Goal: Answer question/provide support: Share knowledge or assist other users

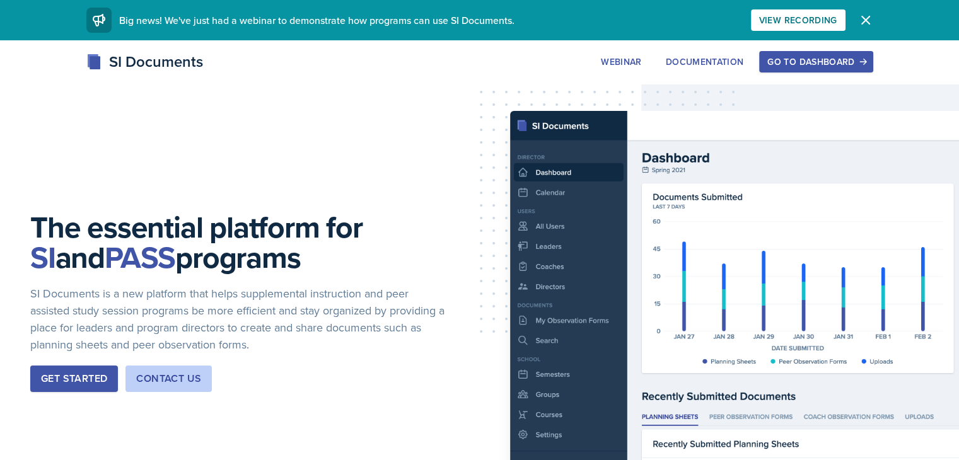
click at [860, 60] on div "Go to Dashboard" at bounding box center [816, 62] width 97 height 10
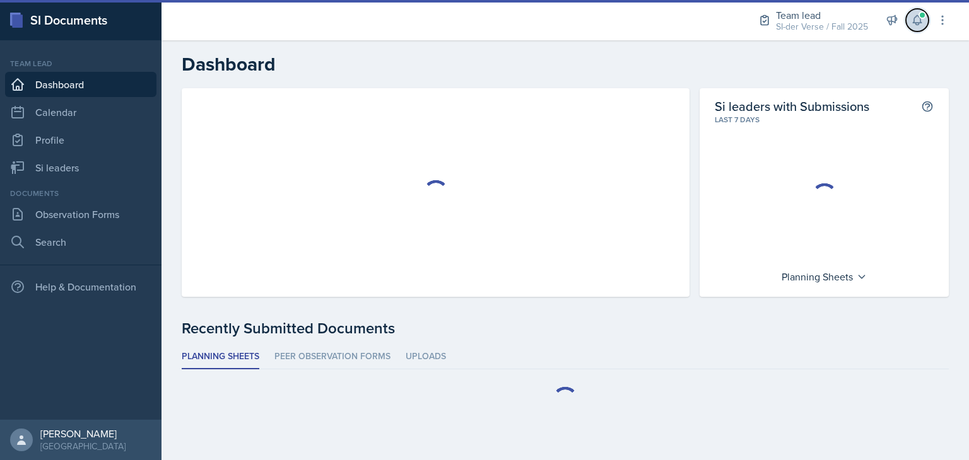
click at [915, 28] on button at bounding box center [917, 20] width 23 height 23
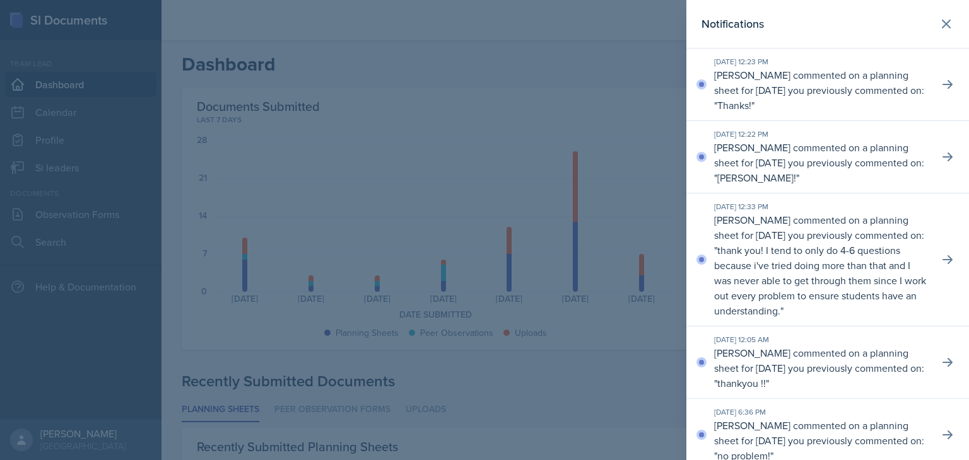
click at [551, 36] on div at bounding box center [484, 230] width 969 height 460
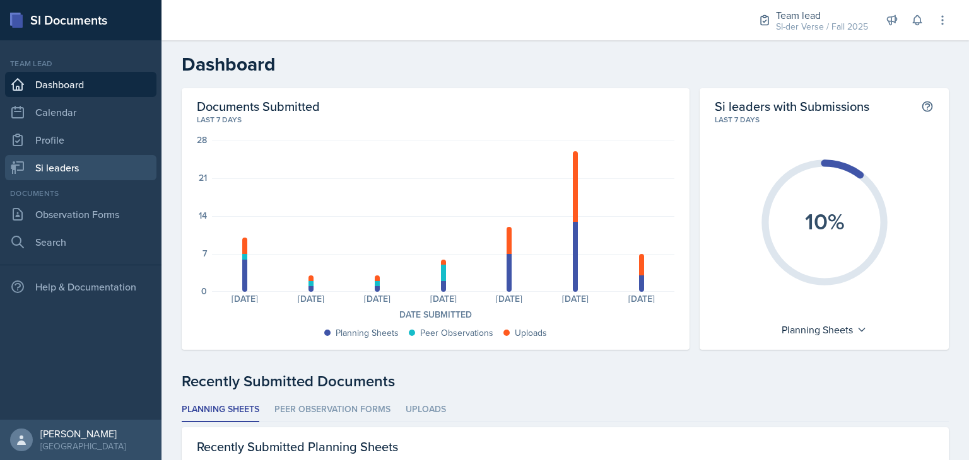
click at [68, 173] on link "Si leaders" at bounding box center [80, 167] width 151 height 25
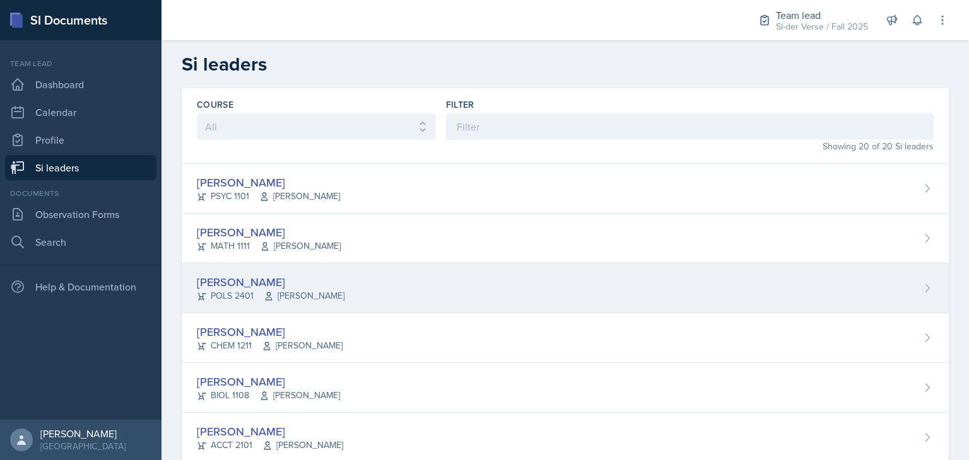
scroll to position [727, 0]
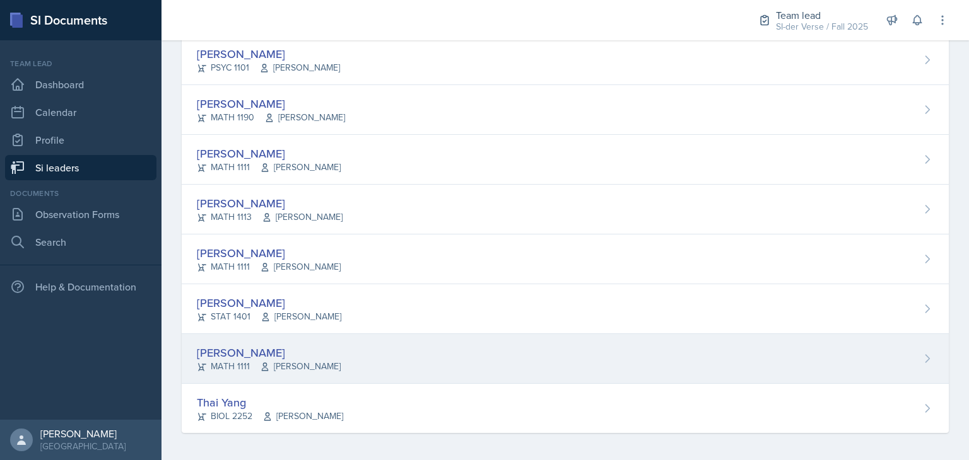
click at [279, 346] on div "[PERSON_NAME]" at bounding box center [269, 352] width 144 height 17
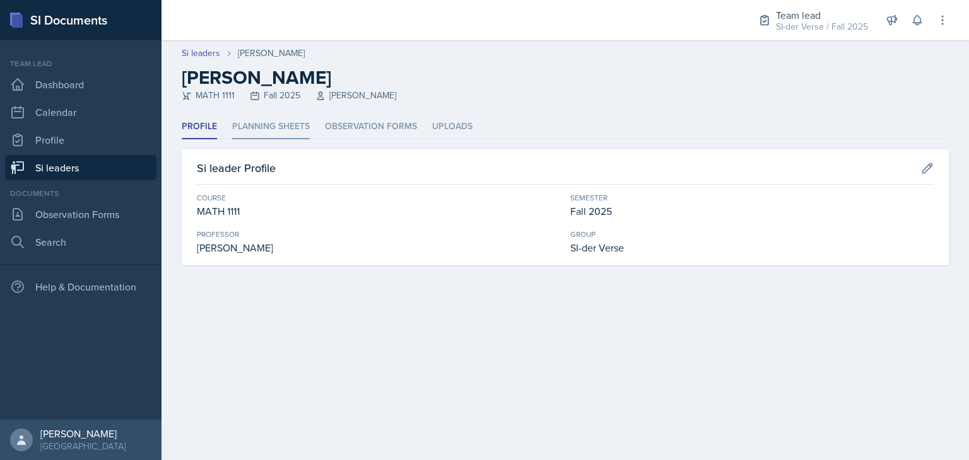
click at [245, 124] on li "Planning Sheets" at bounding box center [271, 127] width 78 height 25
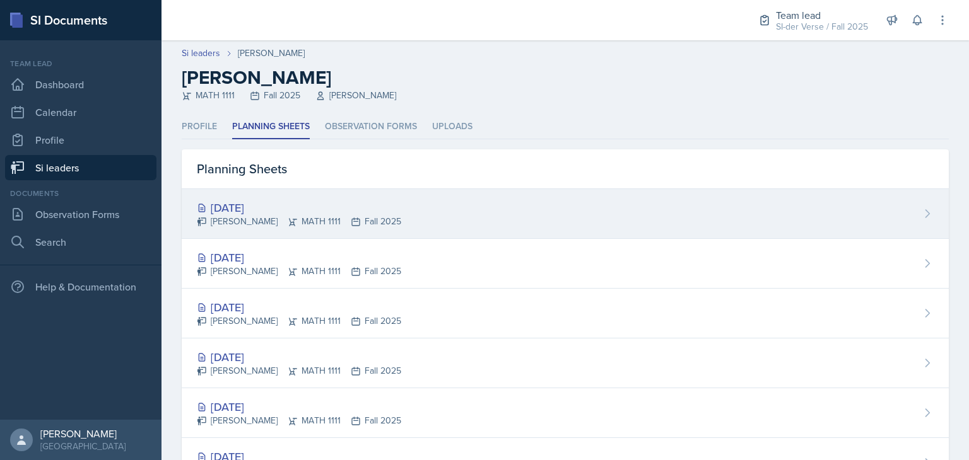
click at [292, 208] on div "[DATE]" at bounding box center [299, 207] width 204 height 17
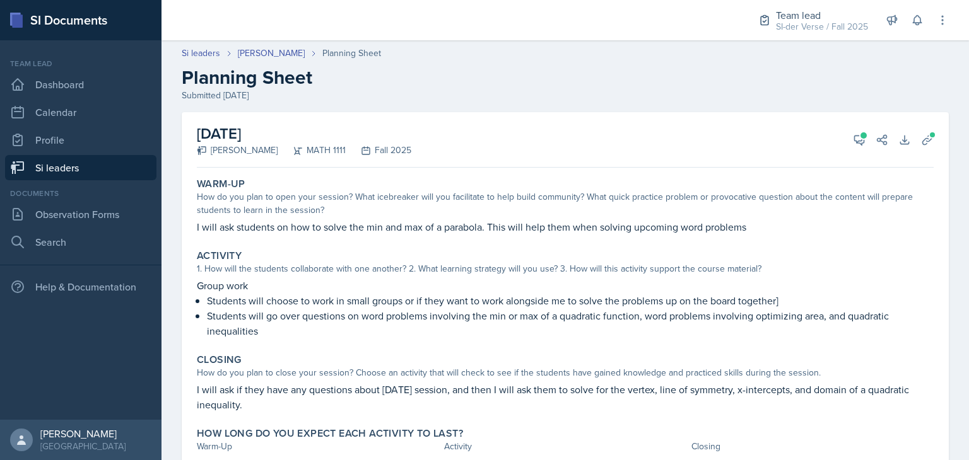
drag, startPoint x: 198, startPoint y: 185, endPoint x: 747, endPoint y: 404, distance: 590.6
click at [747, 404] on div "Warm-Up How do you plan to open your session? What icebreaker will you facilita…" at bounding box center [565, 332] width 737 height 319
click at [636, 175] on div "Warm-Up How do you plan to open your session? What icebreaker will you facilita…" at bounding box center [565, 206] width 747 height 67
click at [871, 137] on button "Share" at bounding box center [882, 140] width 23 height 23
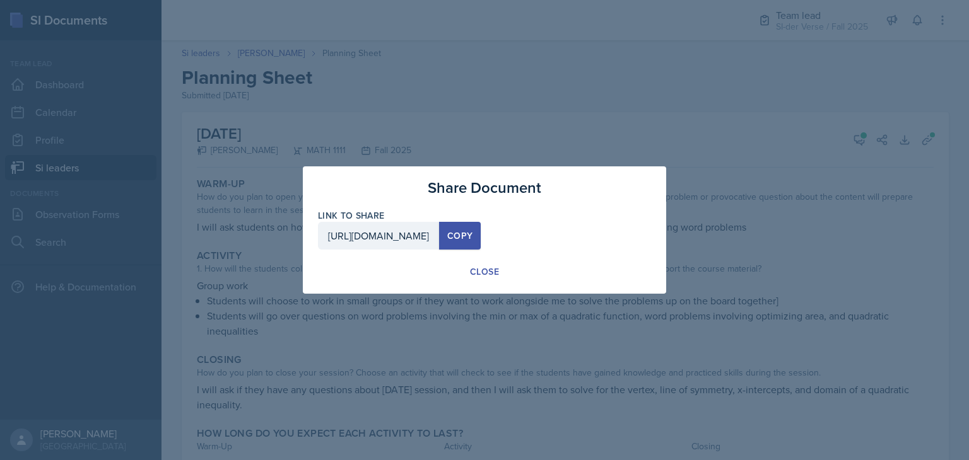
click at [821, 132] on div at bounding box center [484, 230] width 969 height 460
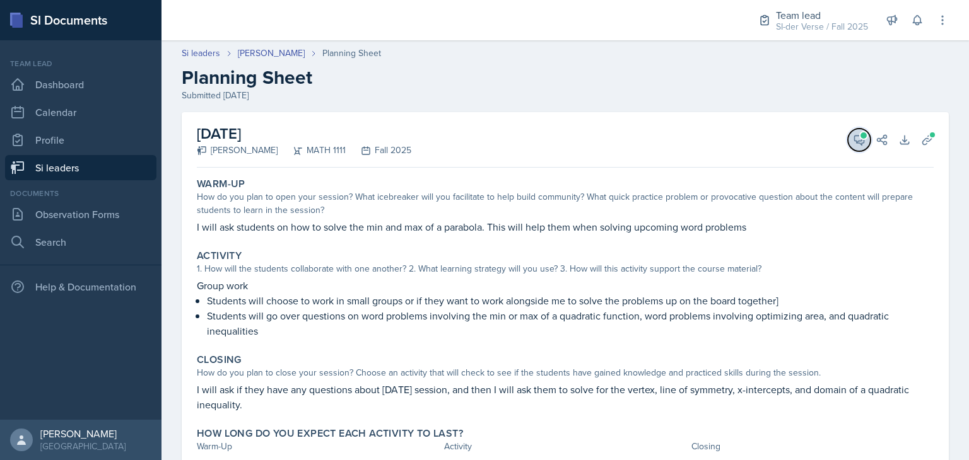
click at [848, 139] on button "View Comments" at bounding box center [859, 140] width 23 height 23
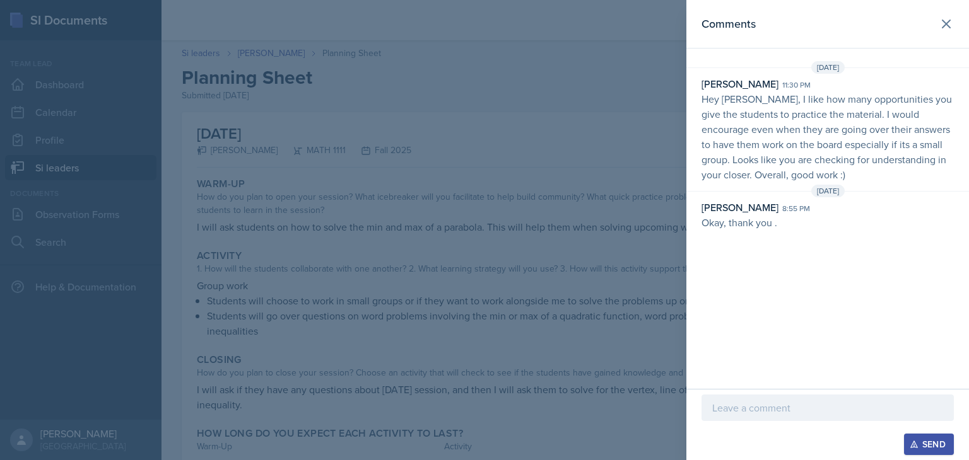
click at [621, 151] on div at bounding box center [484, 230] width 969 height 460
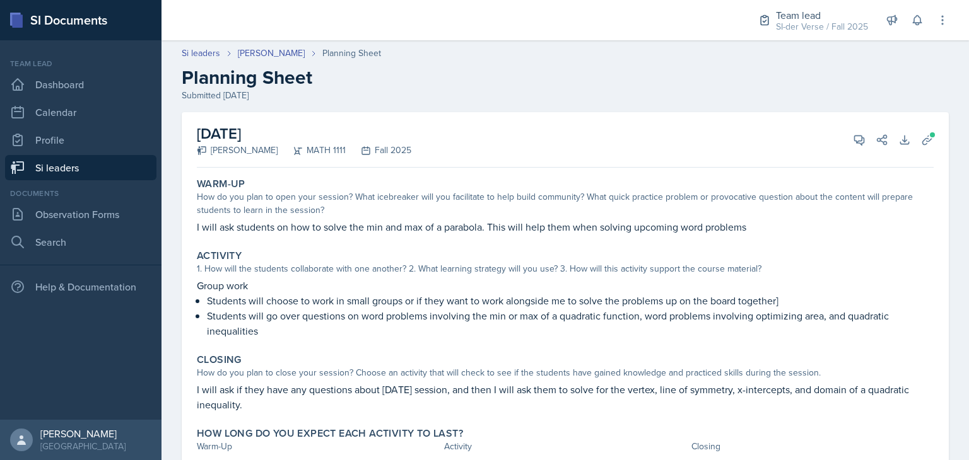
click at [88, 167] on link "Si leaders" at bounding box center [80, 167] width 151 height 25
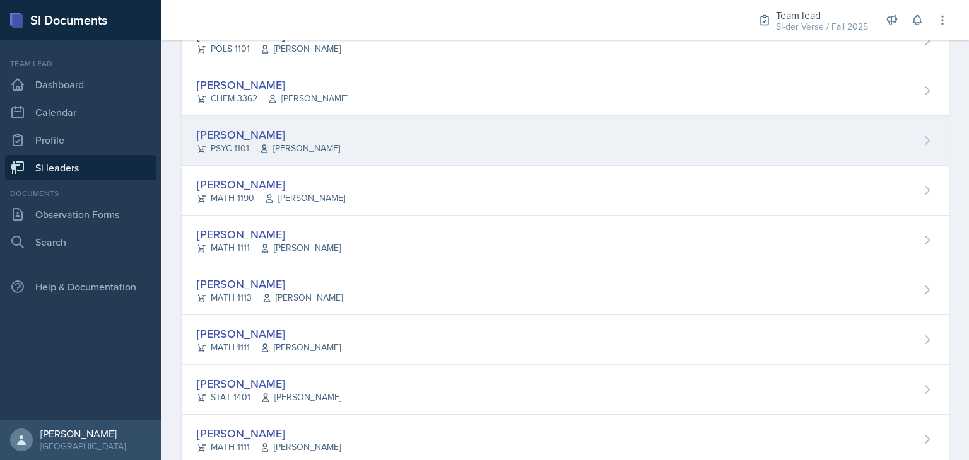
scroll to position [727, 0]
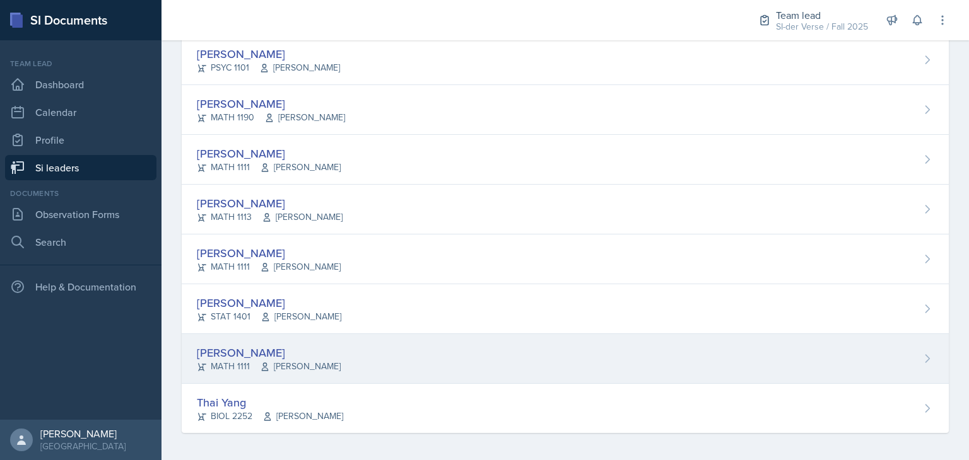
click at [290, 360] on span "[PERSON_NAME]" at bounding box center [300, 366] width 81 height 13
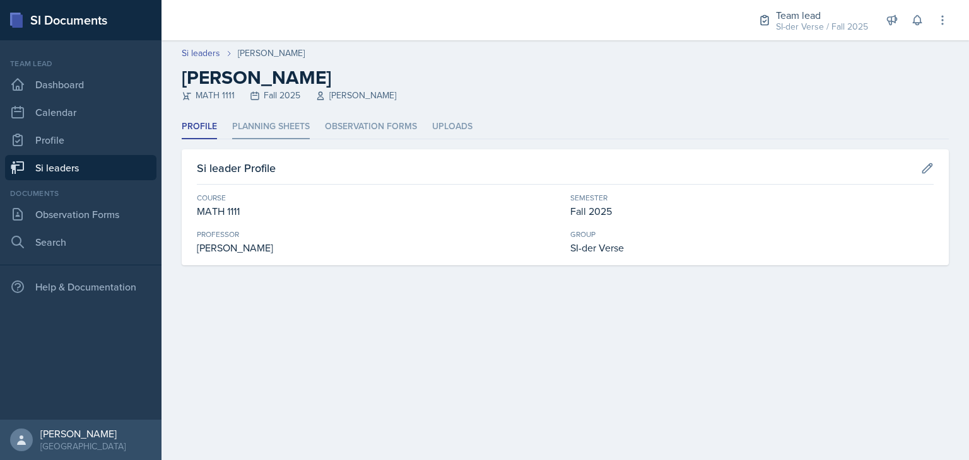
click at [286, 119] on li "Planning Sheets" at bounding box center [271, 127] width 78 height 25
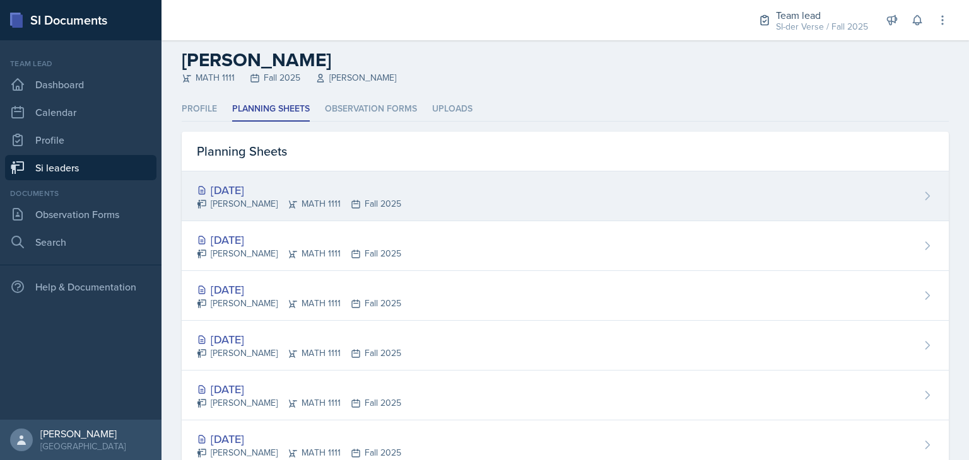
scroll to position [10, 0]
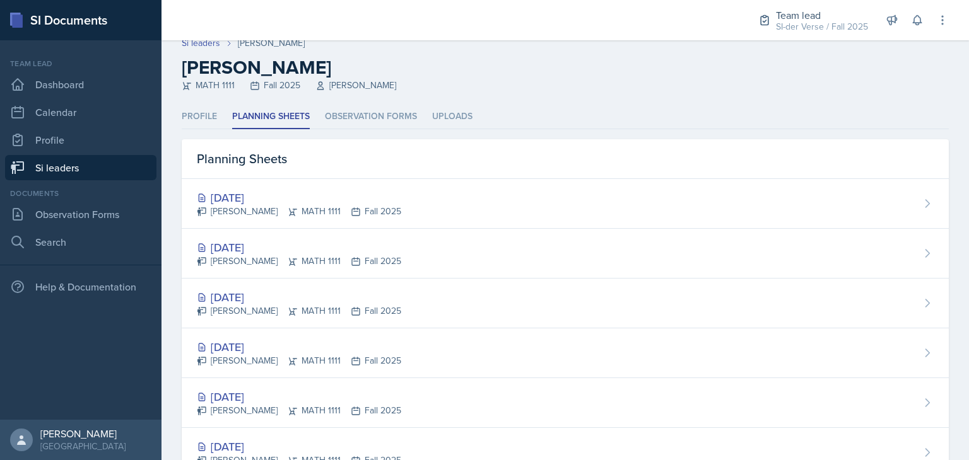
click at [129, 165] on link "Si leaders" at bounding box center [80, 167] width 151 height 25
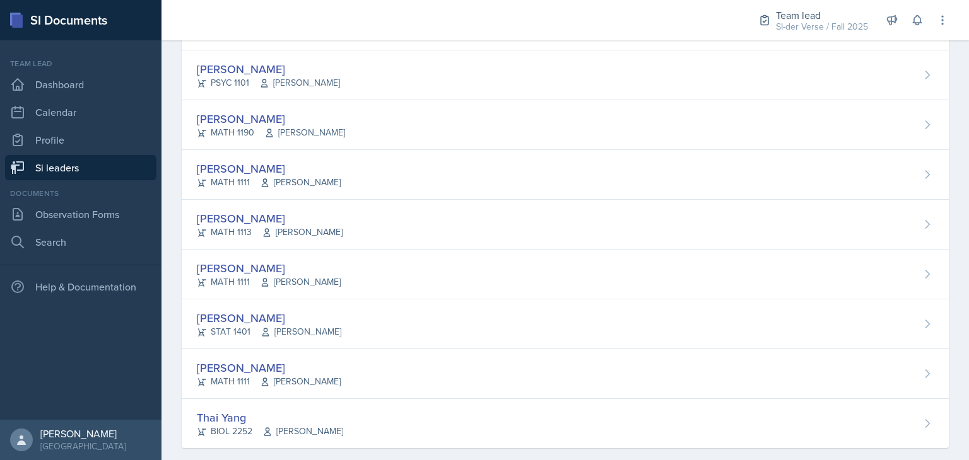
scroll to position [727, 0]
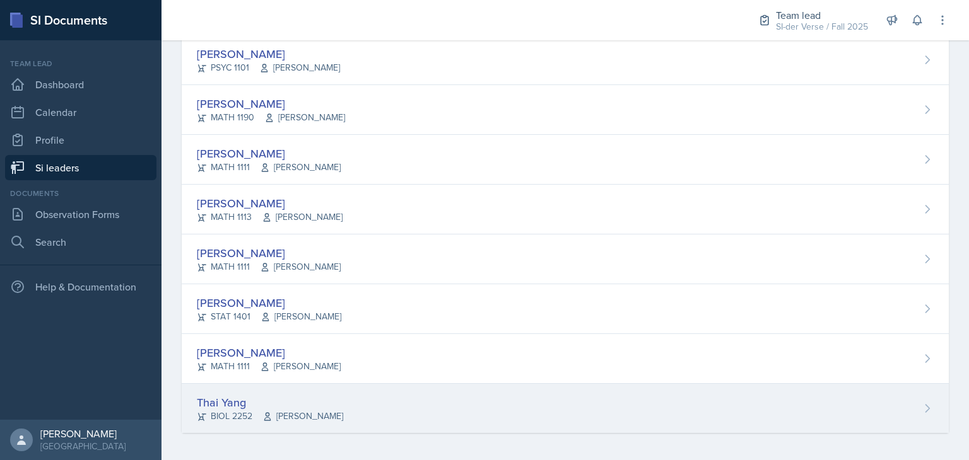
click at [217, 402] on div "Thai Yang" at bounding box center [270, 402] width 146 height 17
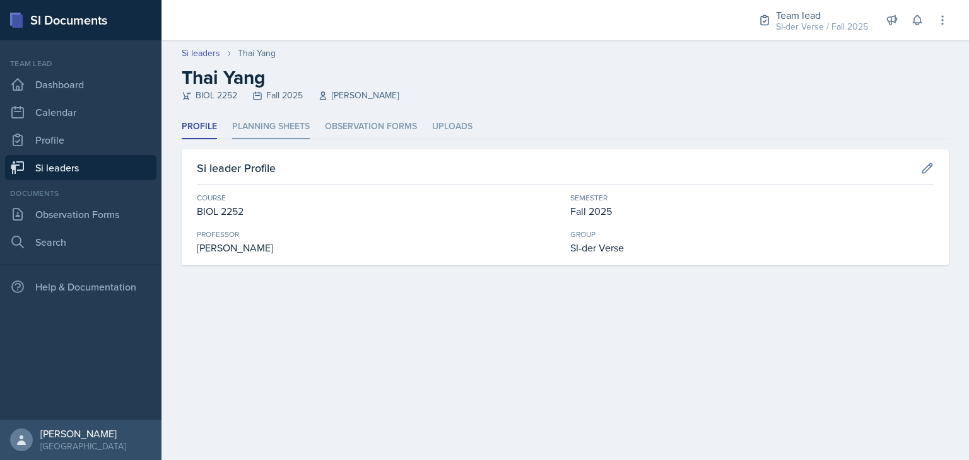
click at [295, 120] on li "Planning Sheets" at bounding box center [271, 127] width 78 height 25
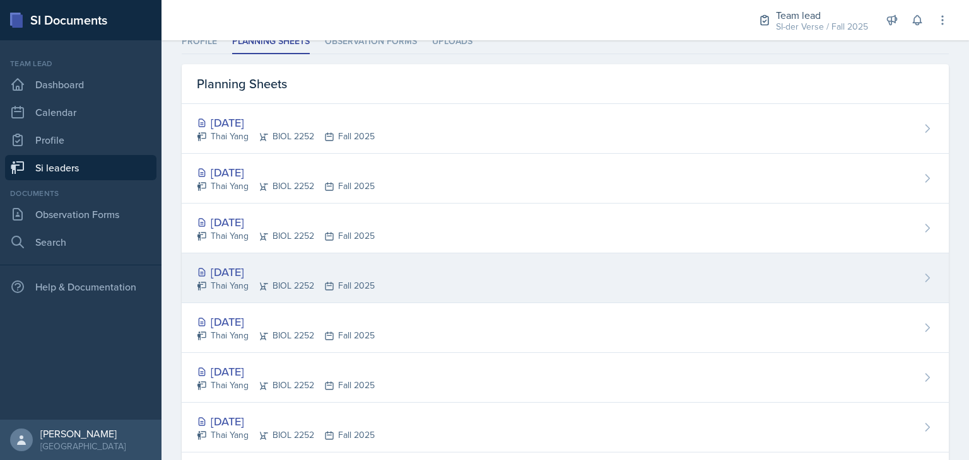
scroll to position [86, 0]
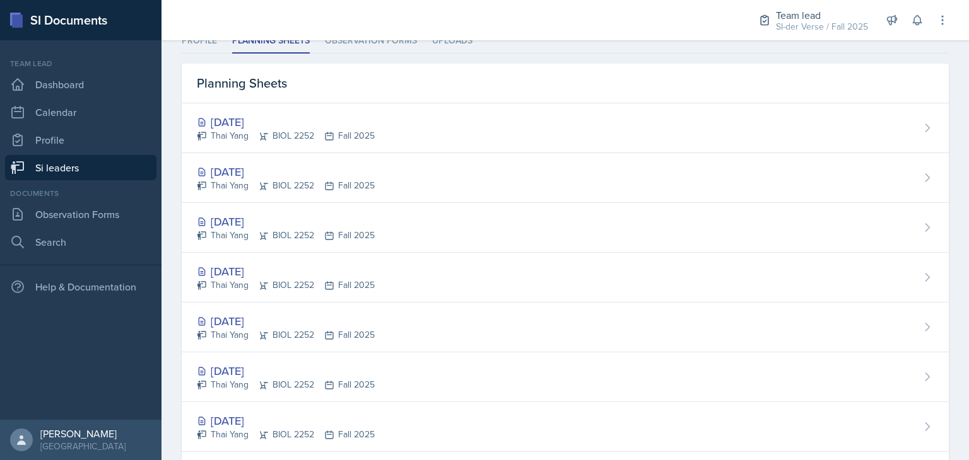
click at [103, 161] on link "Si leaders" at bounding box center [80, 167] width 151 height 25
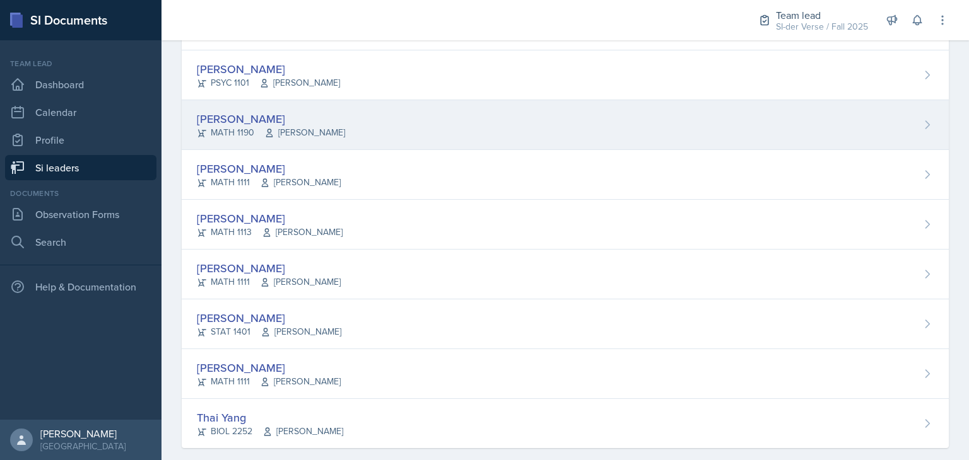
scroll to position [713, 0]
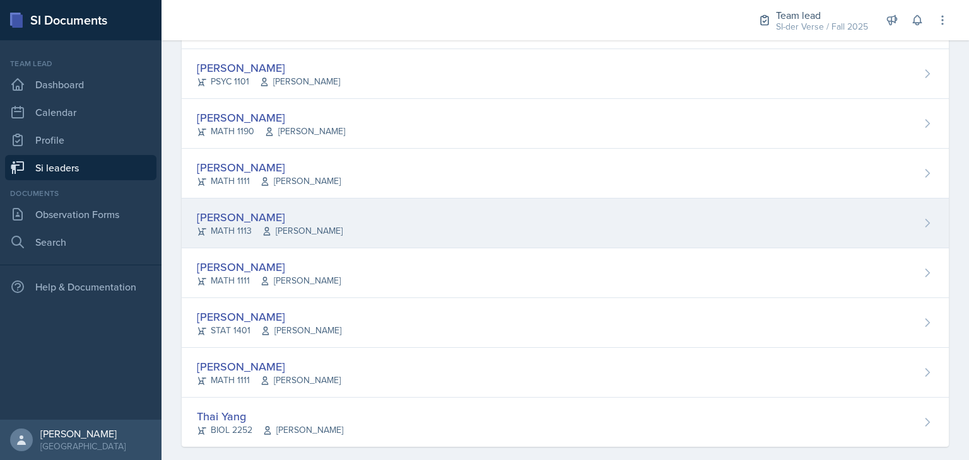
click at [237, 220] on div "[PERSON_NAME]" at bounding box center [270, 217] width 146 height 17
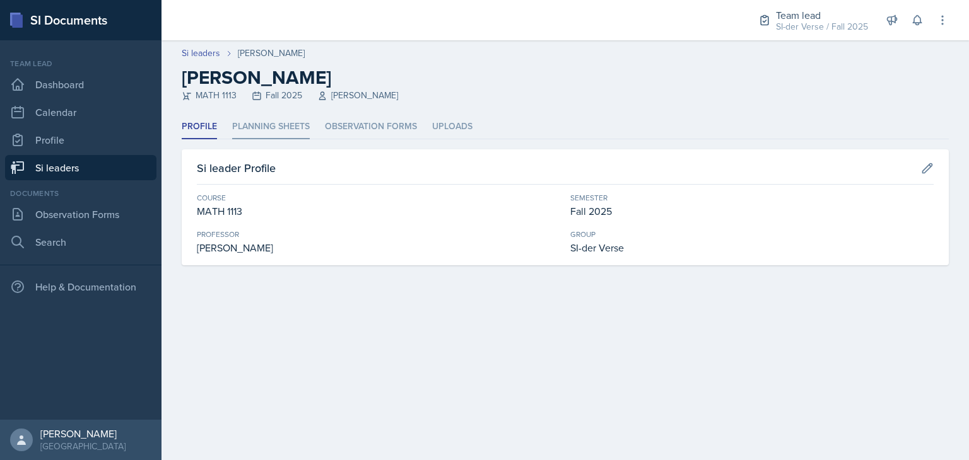
click at [264, 121] on li "Planning Sheets" at bounding box center [271, 127] width 78 height 25
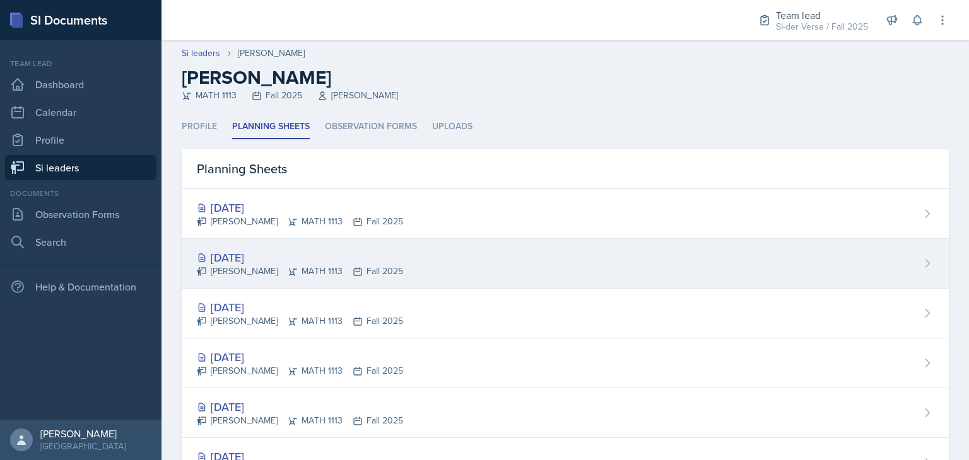
click at [280, 249] on div "[DATE]" at bounding box center [300, 257] width 206 height 17
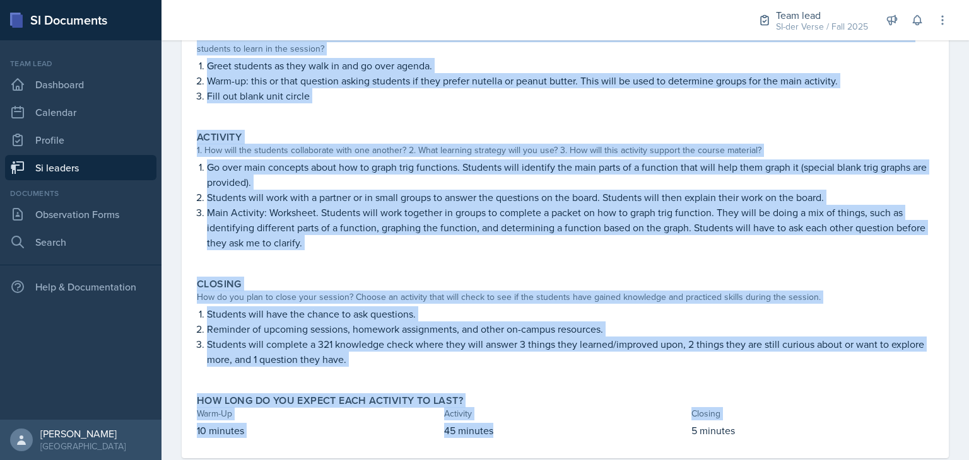
scroll to position [190, 0]
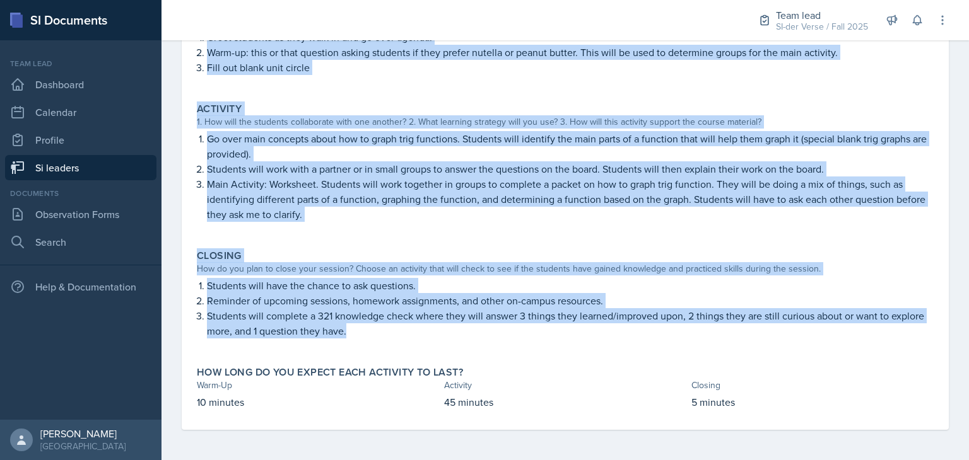
drag, startPoint x: 196, startPoint y: 184, endPoint x: 674, endPoint y: 334, distance: 500.6
click at [674, 334] on div "Warm-Up How do you plan to open your session? What icebreaker will you facilita…" at bounding box center [565, 206] width 737 height 447
copy div "Warm-Up How do you plan to open your session? What icebreaker will you facilita…"
click at [571, 299] on p "Reminder of upcoming sessions, homework assignments, and other on-campus resour…" at bounding box center [570, 300] width 727 height 15
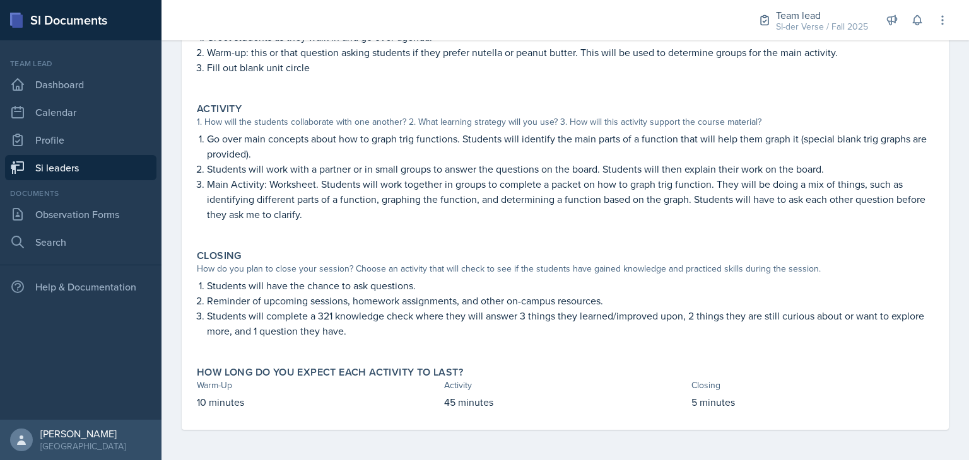
scroll to position [0, 0]
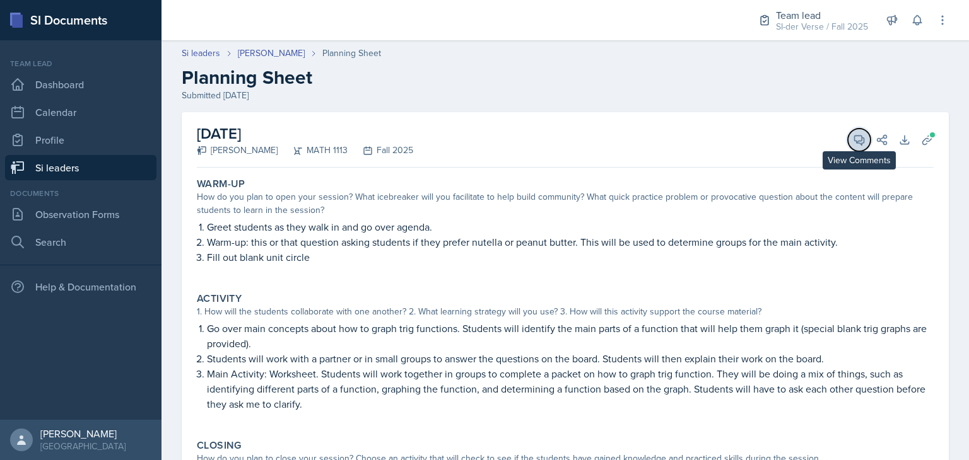
click at [848, 129] on button "View Comments" at bounding box center [859, 140] width 23 height 23
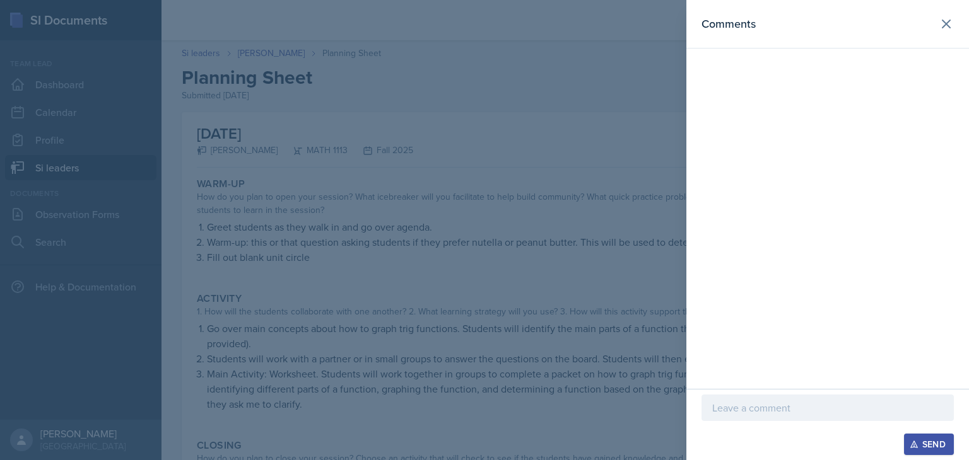
click at [757, 403] on p at bounding box center [827, 408] width 231 height 15
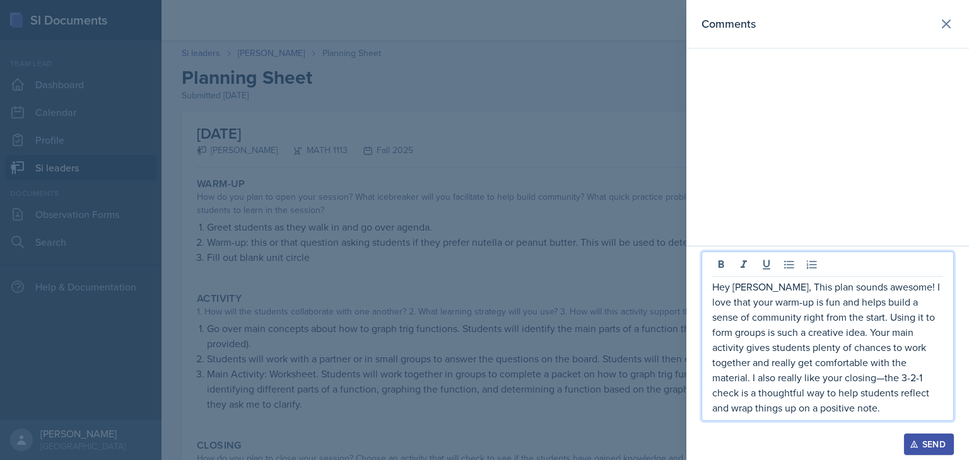
click at [820, 380] on p "Hey [PERSON_NAME], This plan sounds awesome! I love that your warm-up is fun an…" at bounding box center [827, 347] width 231 height 136
click at [845, 409] on p "Hey [PERSON_NAME], This plan sounds awesome! I love that your warm-up is fun an…" at bounding box center [827, 347] width 231 height 136
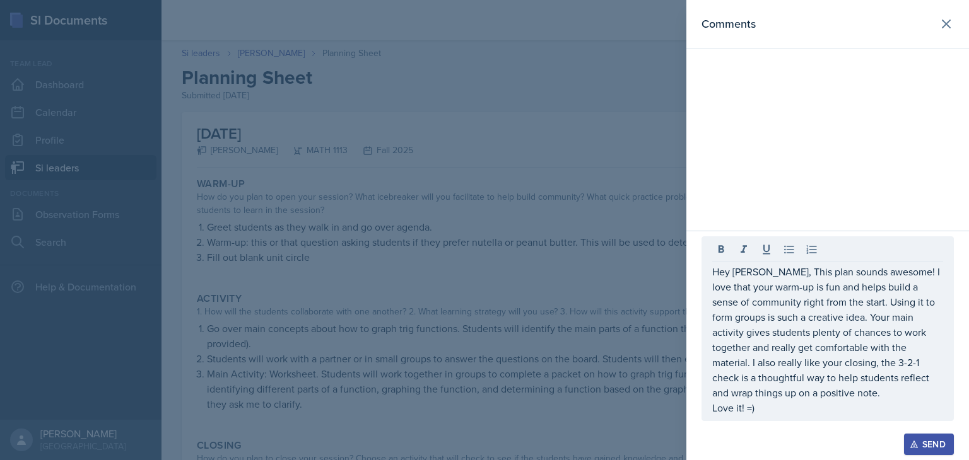
click at [811, 421] on div at bounding box center [827, 427] width 252 height 13
click at [921, 442] on div "Send" at bounding box center [928, 445] width 33 height 10
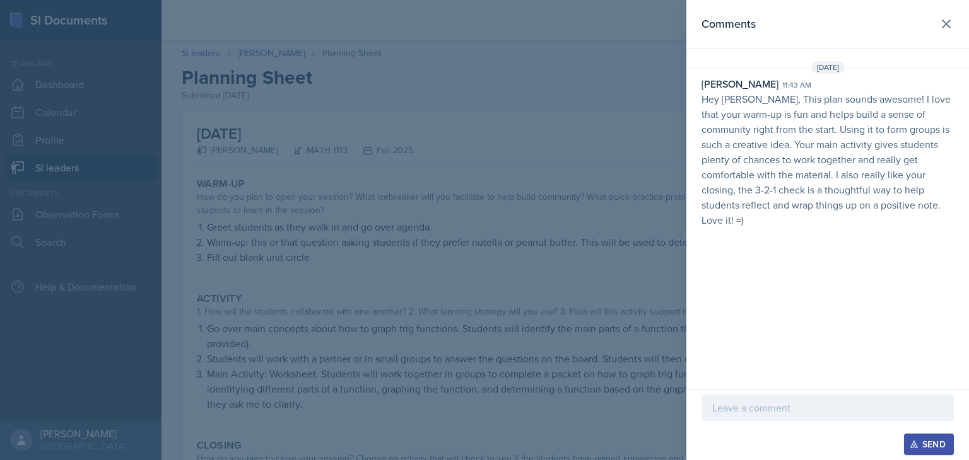
click at [560, 295] on div at bounding box center [484, 230] width 969 height 460
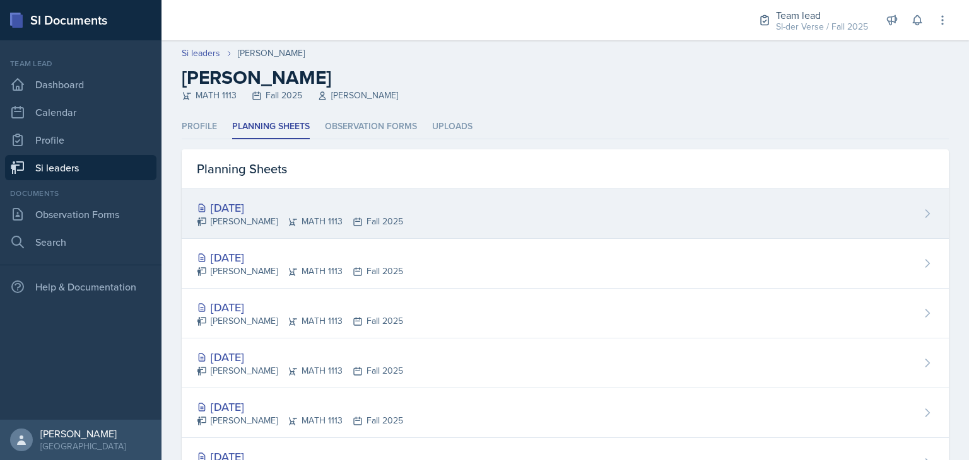
click at [240, 204] on div "[DATE]" at bounding box center [300, 207] width 206 height 17
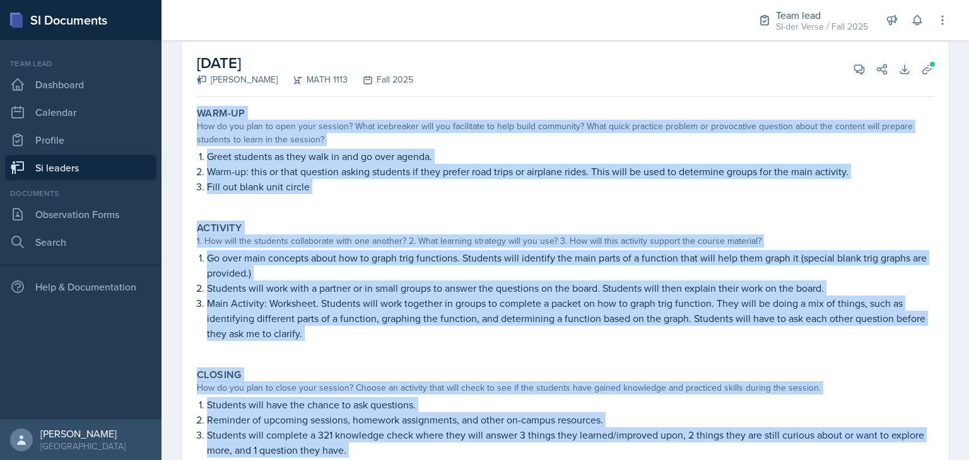
scroll to position [190, 0]
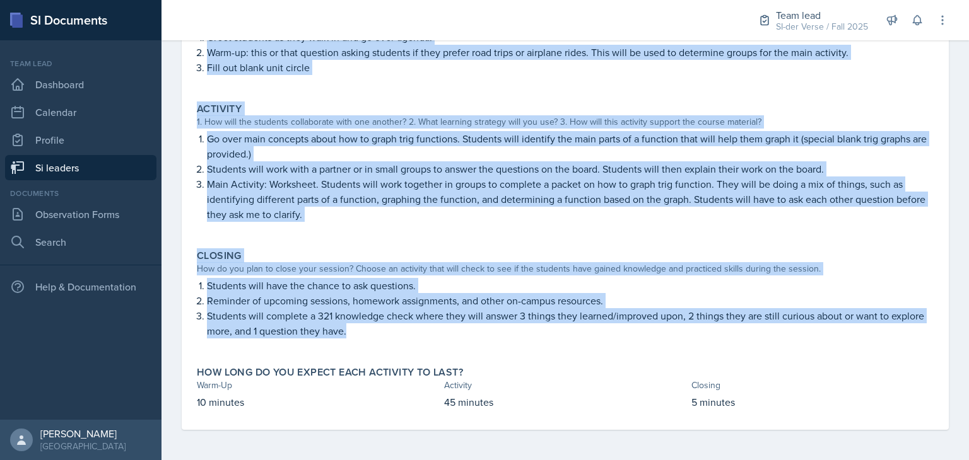
drag, startPoint x: 196, startPoint y: 179, endPoint x: 536, endPoint y: 325, distance: 370.2
click at [536, 325] on div "Warm-Up How do you plan to open your session? What icebreaker will you facilita…" at bounding box center [565, 206] width 737 height 447
copy div "Warm-Up How do you plan to open your session? What icebreaker will you facilita…"
click at [448, 310] on p "Students will complete a 321 knowledge check where they will answer 3 things th…" at bounding box center [570, 323] width 727 height 30
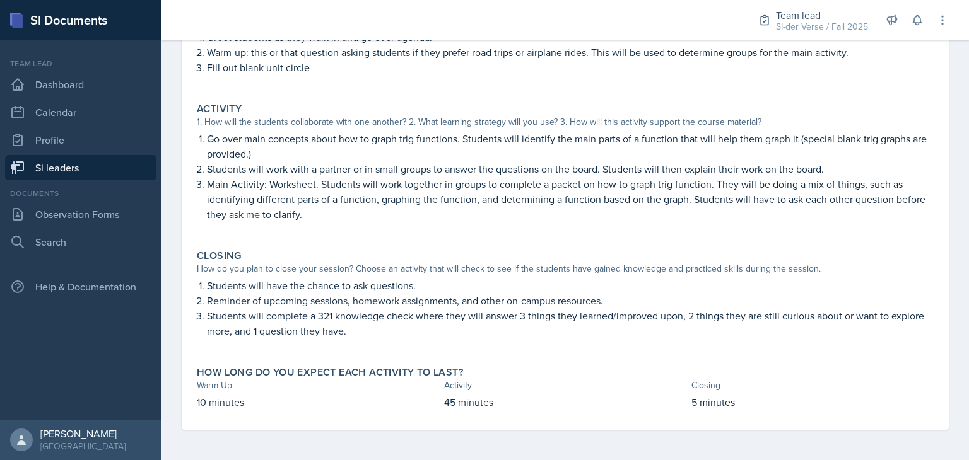
scroll to position [0, 0]
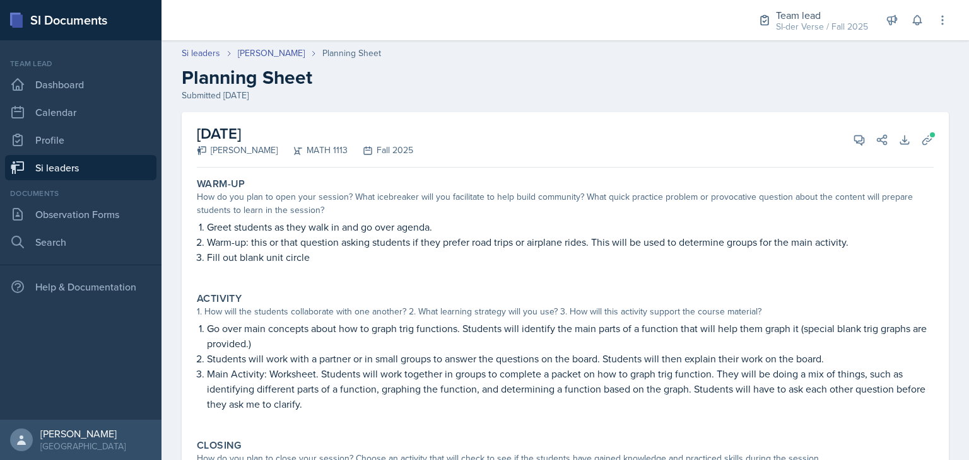
click at [848, 122] on div "[DATE] [PERSON_NAME] MATH 1113 Fall 2025 View Comments Comments Send Share Down…" at bounding box center [565, 140] width 737 height 56
click at [853, 139] on icon at bounding box center [859, 140] width 13 height 13
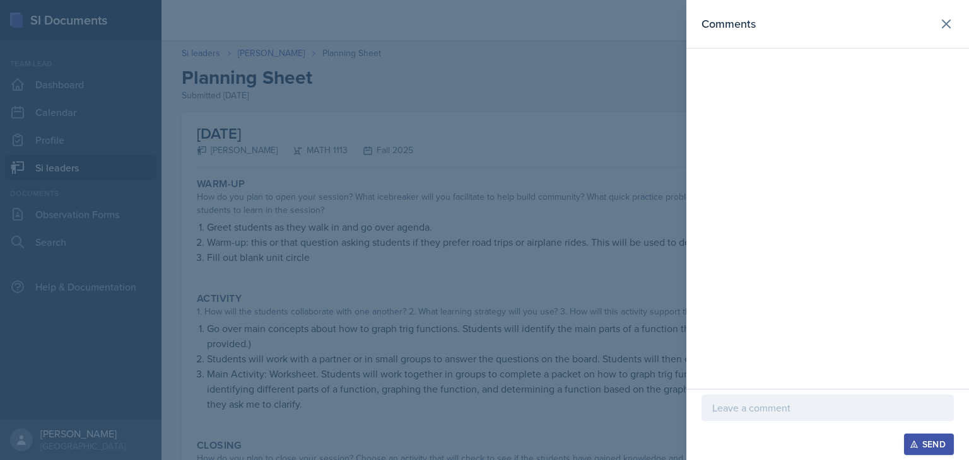
click at [740, 399] on div at bounding box center [827, 408] width 252 height 26
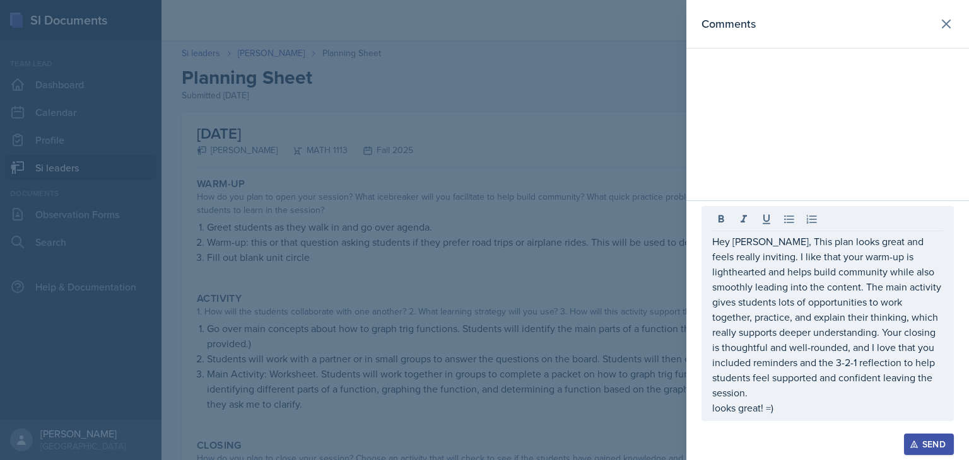
drag, startPoint x: 710, startPoint y: 257, endPoint x: 759, endPoint y: 288, distance: 57.6
click at [783, 341] on div "Hey [PERSON_NAME], This plan looks great and feels really inviting. I like that…" at bounding box center [827, 313] width 252 height 215
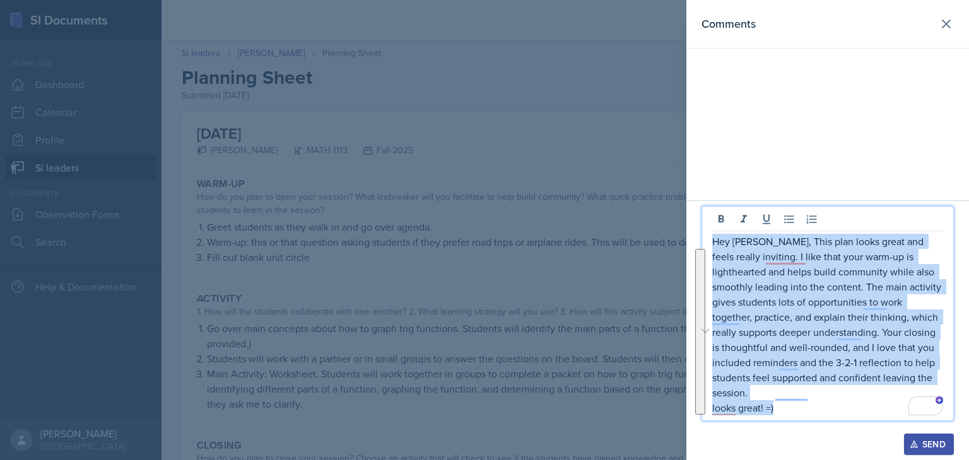
drag, startPoint x: 714, startPoint y: 257, endPoint x: 821, endPoint y: 434, distance: 206.3
click at [821, 434] on div "Hey [PERSON_NAME], This plan looks great and feels really inviting. I like that…" at bounding box center [827, 331] width 283 height 260
copy div "Hey [PERSON_NAME], This plan looks great and feels really inviting. I like that…"
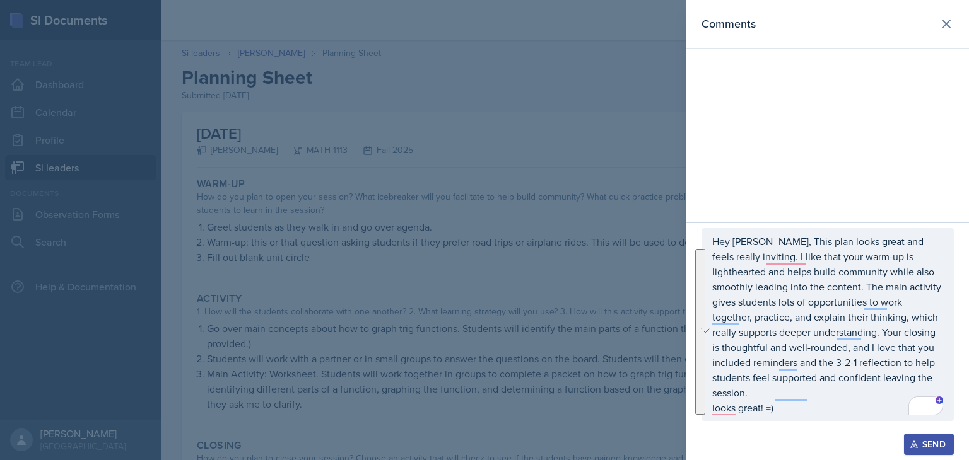
click at [848, 435] on div "Send" at bounding box center [827, 444] width 252 height 21
click at [913, 447] on icon "button" at bounding box center [913, 445] width 7 height 7
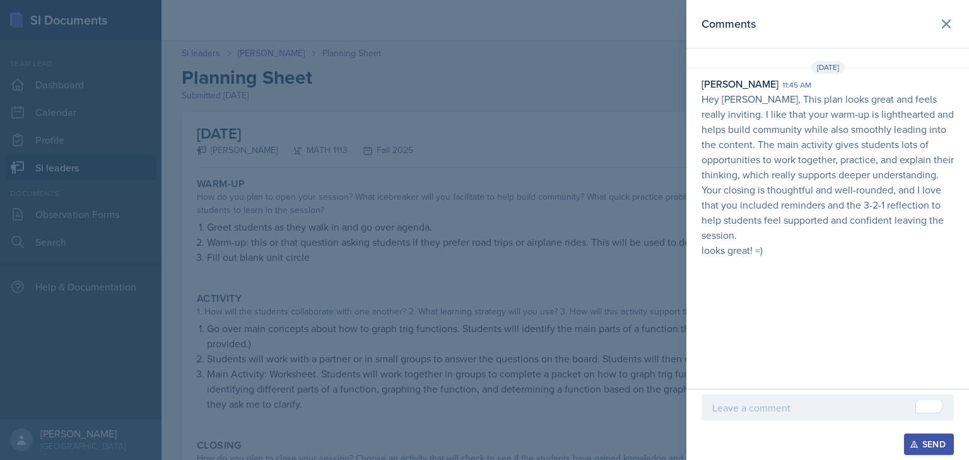
click at [516, 259] on div at bounding box center [484, 230] width 969 height 460
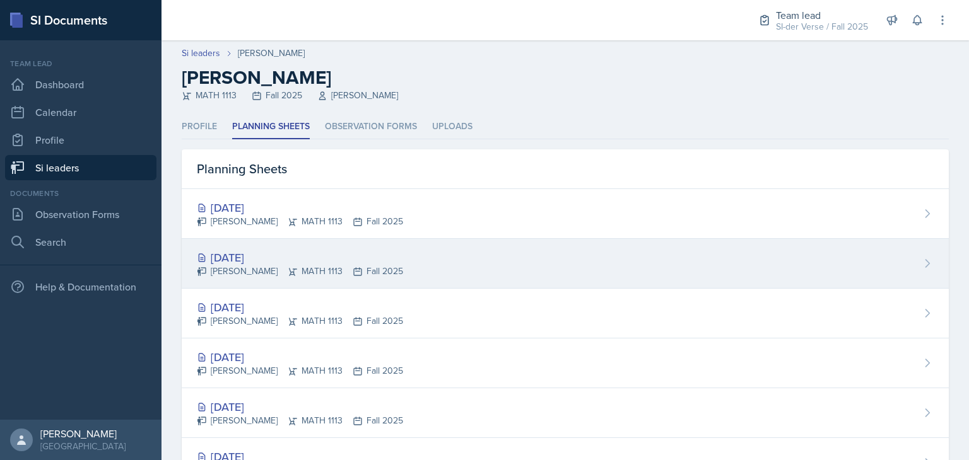
click at [396, 267] on div "[DATE] [PERSON_NAME] MATH 1113 Fall 2025" at bounding box center [565, 264] width 767 height 50
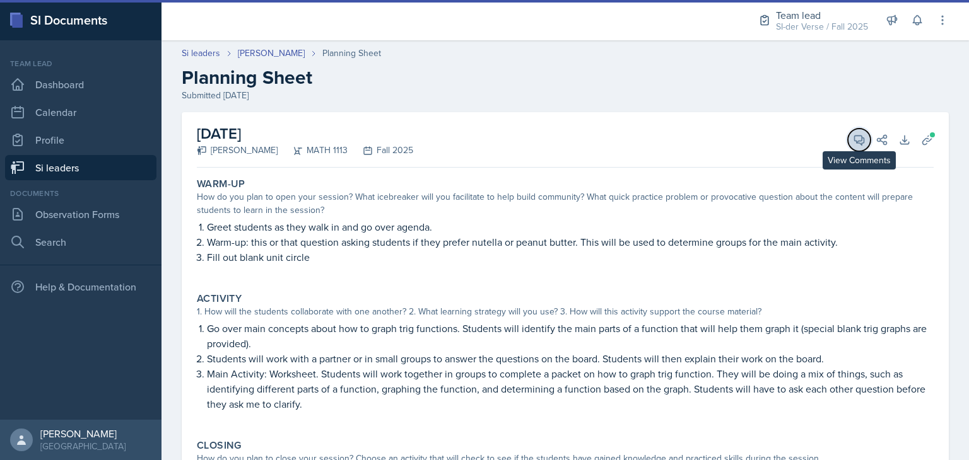
click at [860, 137] on button "View Comments" at bounding box center [859, 140] width 23 height 23
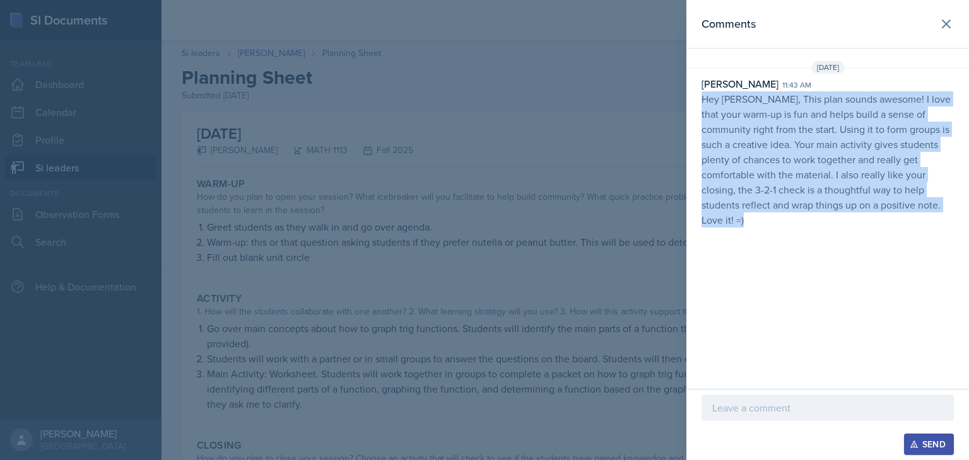
drag, startPoint x: 699, startPoint y: 100, endPoint x: 802, endPoint y: 216, distance: 156.0
click at [802, 216] on div "[PERSON_NAME] 11:43 am Hey [PERSON_NAME], This plan sounds awesome! I love that…" at bounding box center [827, 151] width 283 height 151
copy p "Hey [PERSON_NAME], This plan sounds awesome! I love that your warm-up is fun an…"
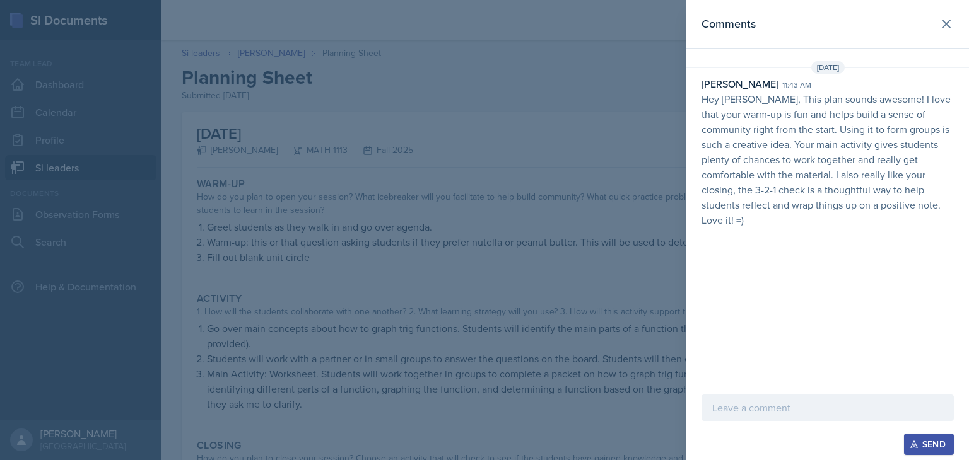
click at [320, 124] on div at bounding box center [484, 230] width 969 height 460
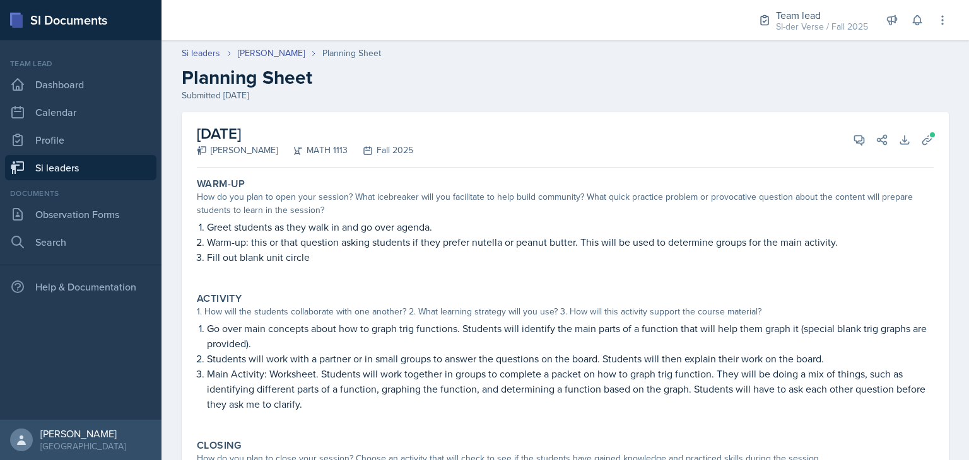
click at [83, 172] on link "Si leaders" at bounding box center [80, 167] width 151 height 25
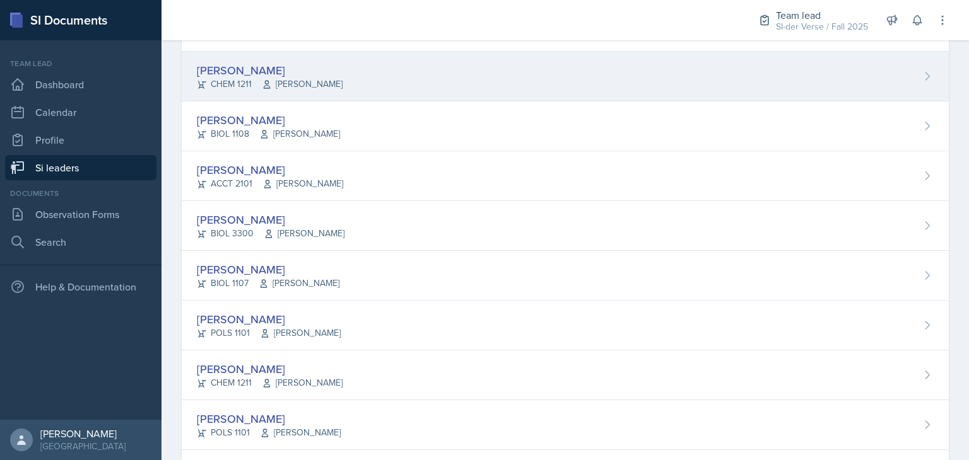
scroll to position [363, 0]
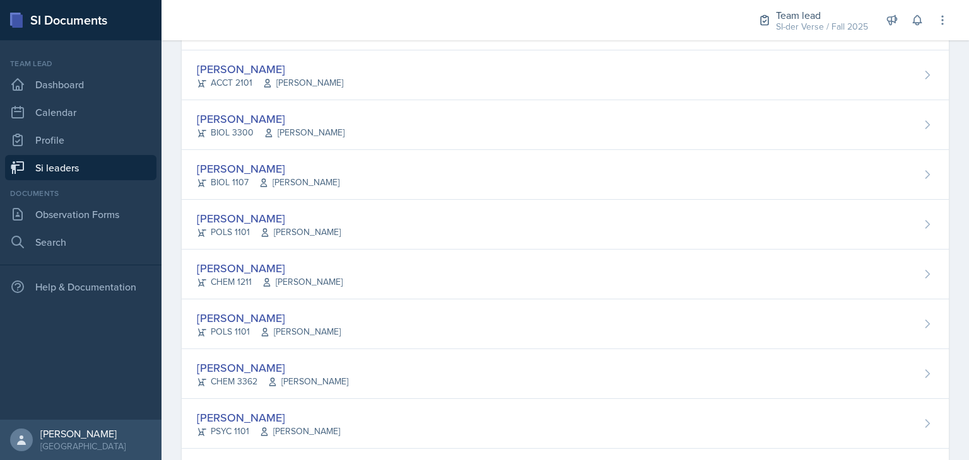
click at [385, 329] on div "[PERSON_NAME] POLS 1101 [PERSON_NAME]" at bounding box center [565, 325] width 767 height 50
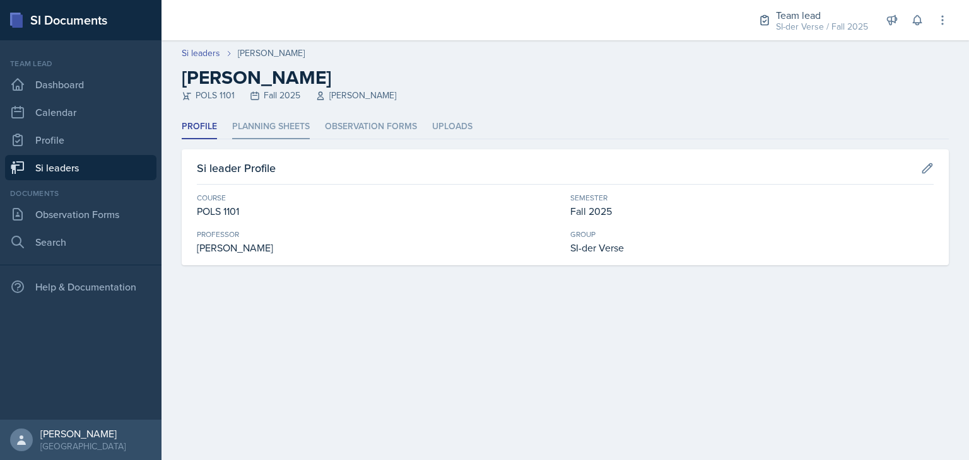
click at [274, 130] on li "Planning Sheets" at bounding box center [271, 127] width 78 height 25
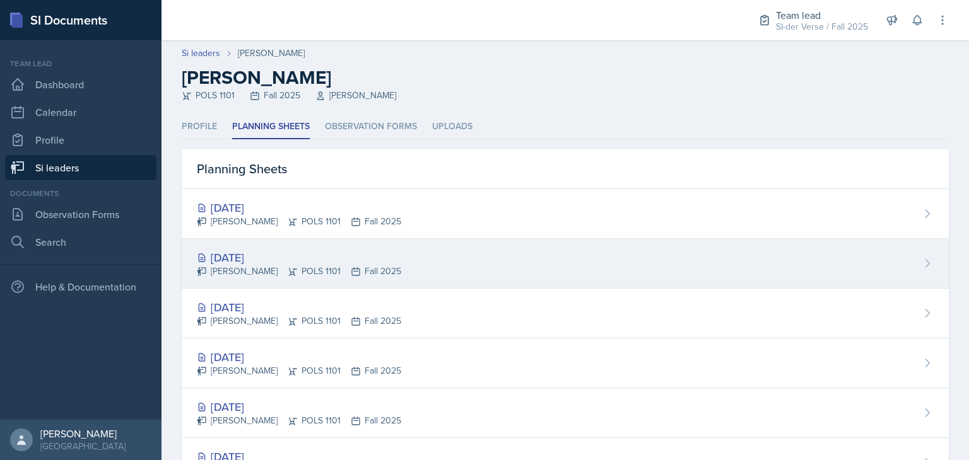
click at [315, 257] on div "[DATE]" at bounding box center [299, 257] width 204 height 17
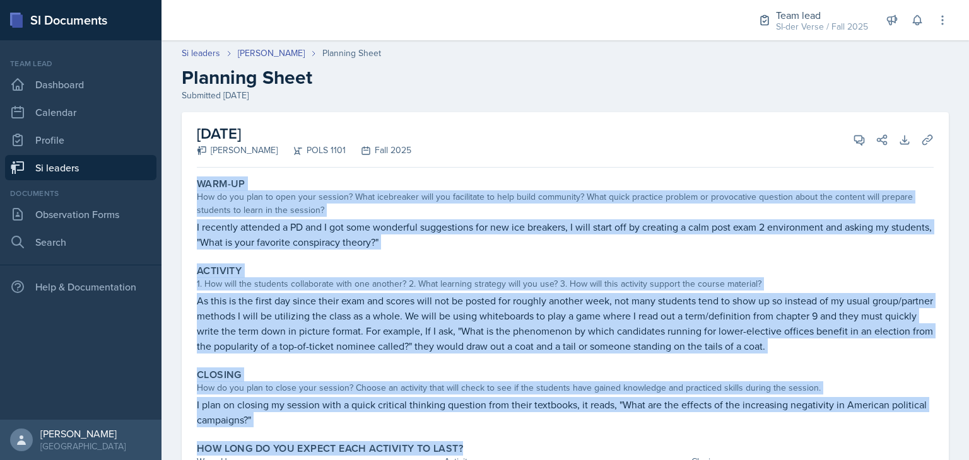
scroll to position [76, 0]
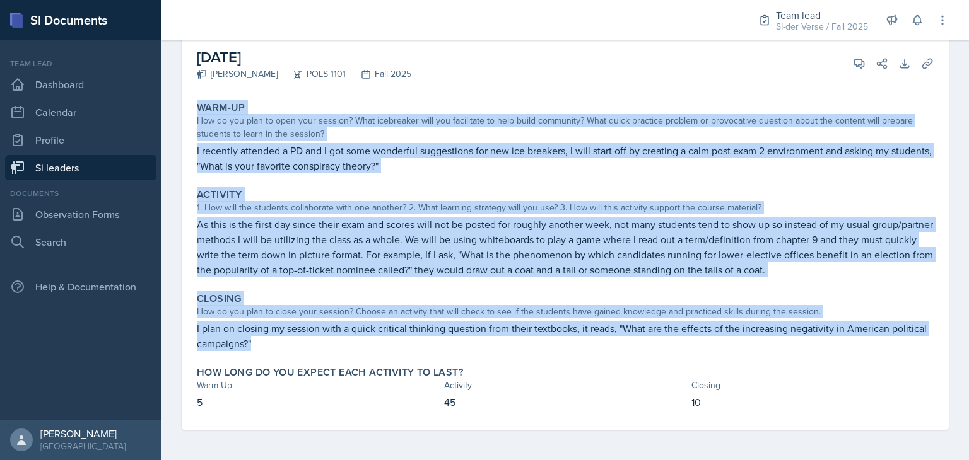
drag, startPoint x: 196, startPoint y: 182, endPoint x: 558, endPoint y: 349, distance: 398.2
click at [558, 349] on div "Warm-Up How do you plan to open your session? What icebreaker will you facilita…" at bounding box center [565, 264] width 737 height 334
copy div "Warm-Up How do you plan to open your session? What icebreaker will you facilita…"
click at [546, 135] on div "How do you plan to open your session? What icebreaker will you facilitate to he…" at bounding box center [565, 127] width 737 height 26
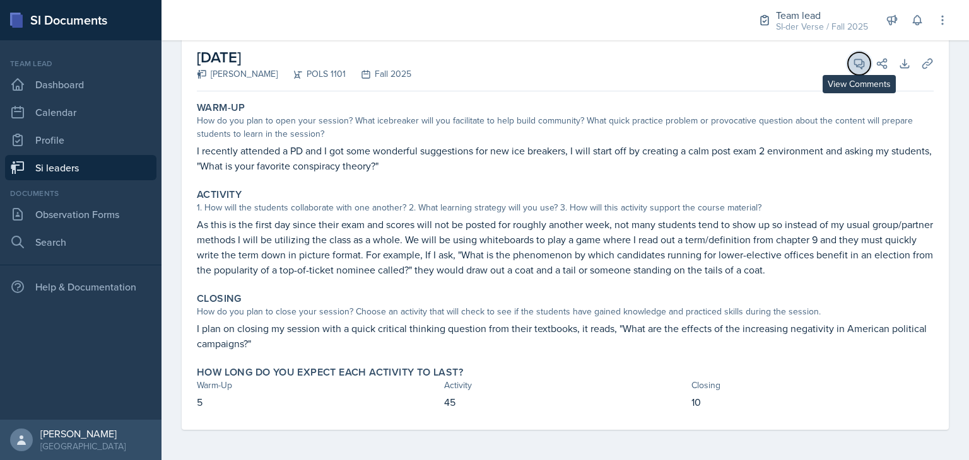
click at [855, 64] on button "View Comments" at bounding box center [859, 63] width 23 height 23
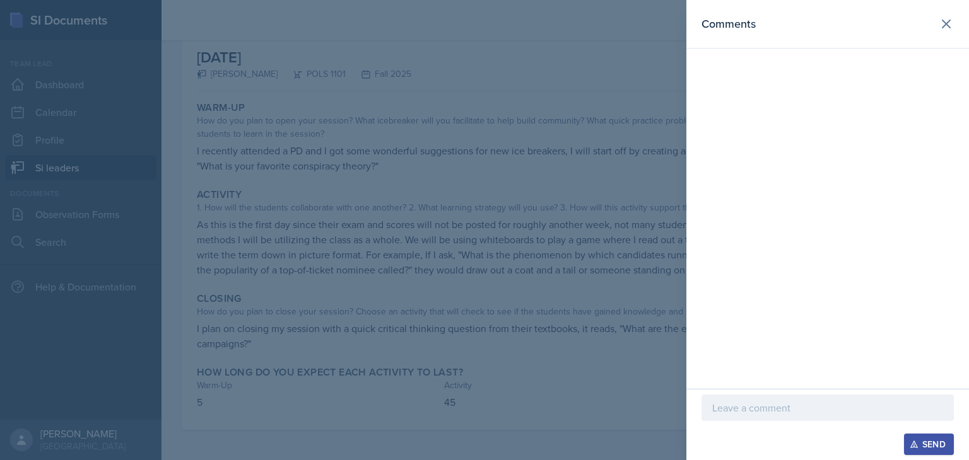
click at [746, 406] on p at bounding box center [827, 408] width 231 height 15
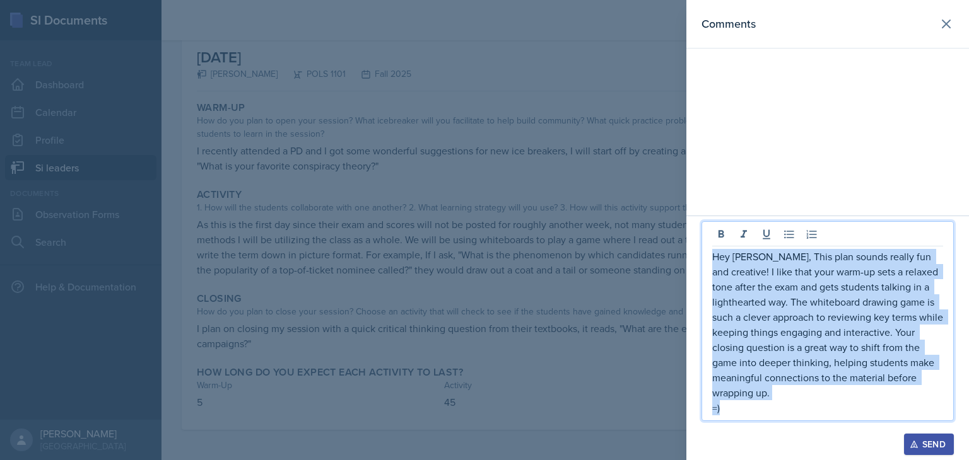
drag, startPoint x: 712, startPoint y: 273, endPoint x: 815, endPoint y: 407, distance: 169.1
click at [815, 407] on div "Hey [PERSON_NAME], This plan sounds really fun and creative! I like that your w…" at bounding box center [827, 332] width 231 height 167
copy div "Hey [PERSON_NAME], This plan sounds really fun and creative! I like that your w…"
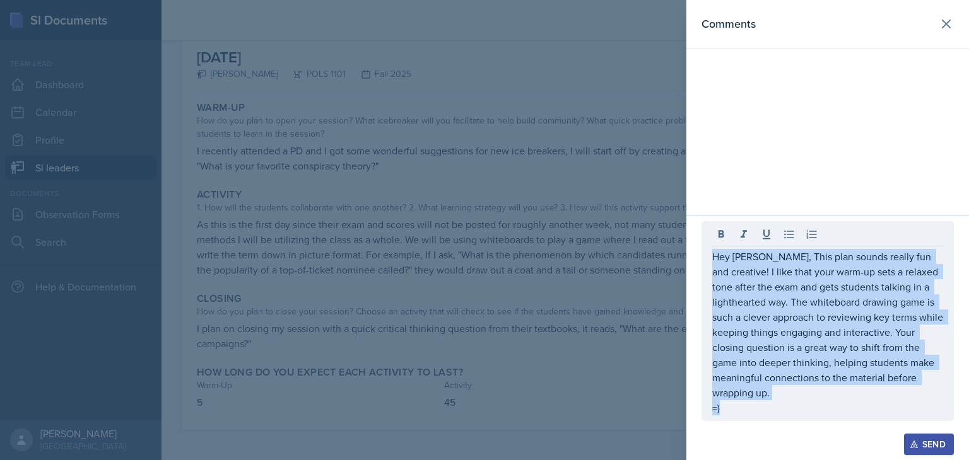
click at [937, 447] on div "Send" at bounding box center [928, 445] width 33 height 10
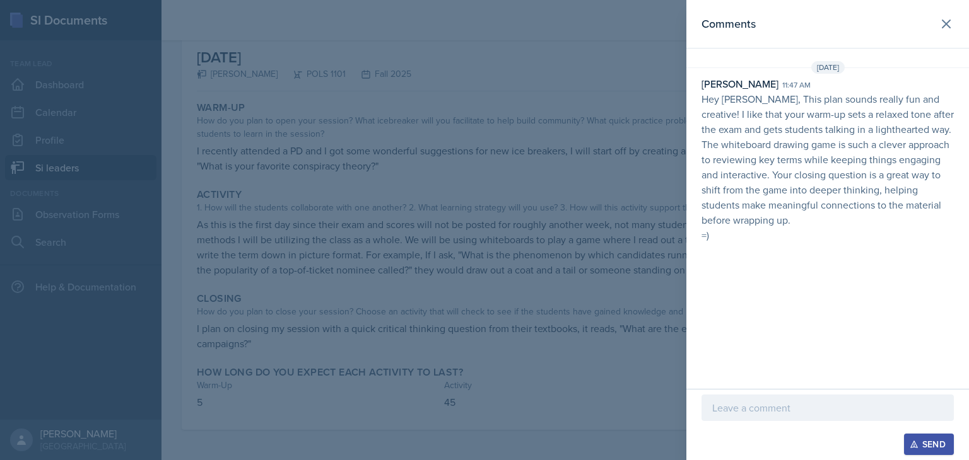
click at [452, 223] on div at bounding box center [484, 230] width 969 height 460
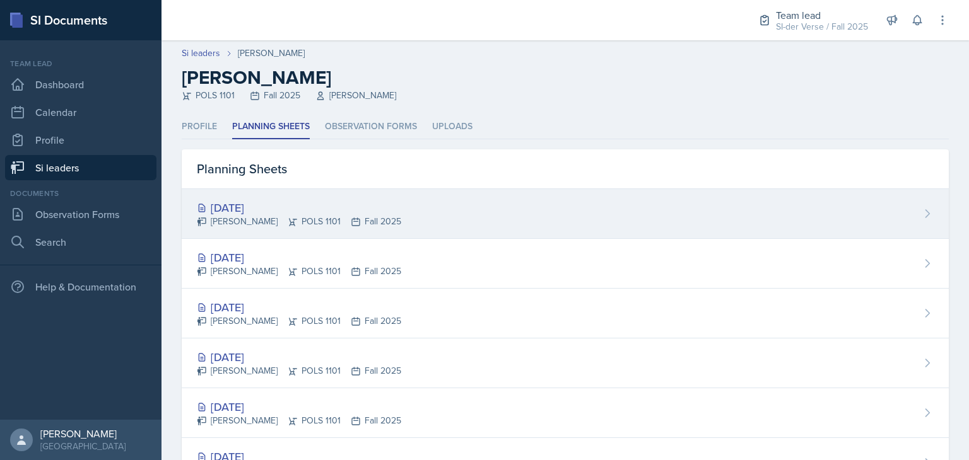
click at [283, 226] on div "[PERSON_NAME] POLS 1101 Fall 2025" at bounding box center [299, 221] width 204 height 13
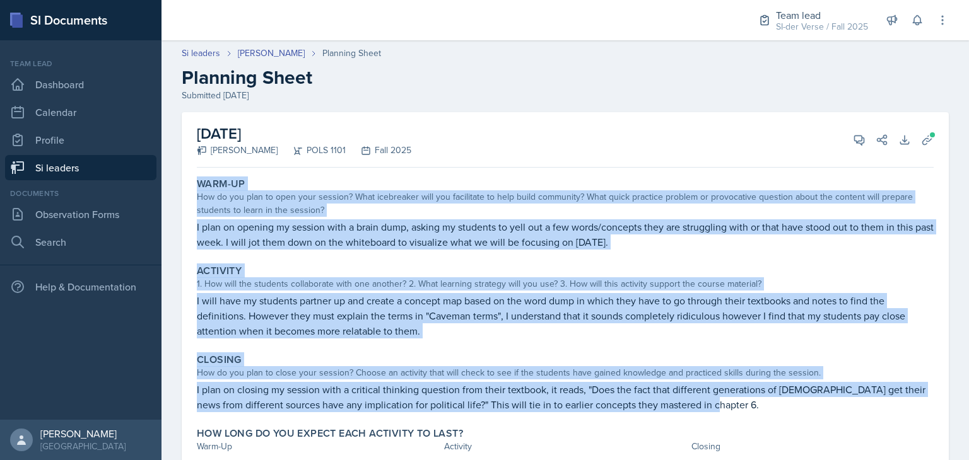
drag, startPoint x: 196, startPoint y: 180, endPoint x: 718, endPoint y: 406, distance: 568.5
click at [718, 406] on div "Warm-Up How do you plan to open your session? What icebreaker will you facilita…" at bounding box center [565, 332] width 737 height 319
copy div "Warm-Up How do you plan to open your session? What icebreaker will you facilita…"
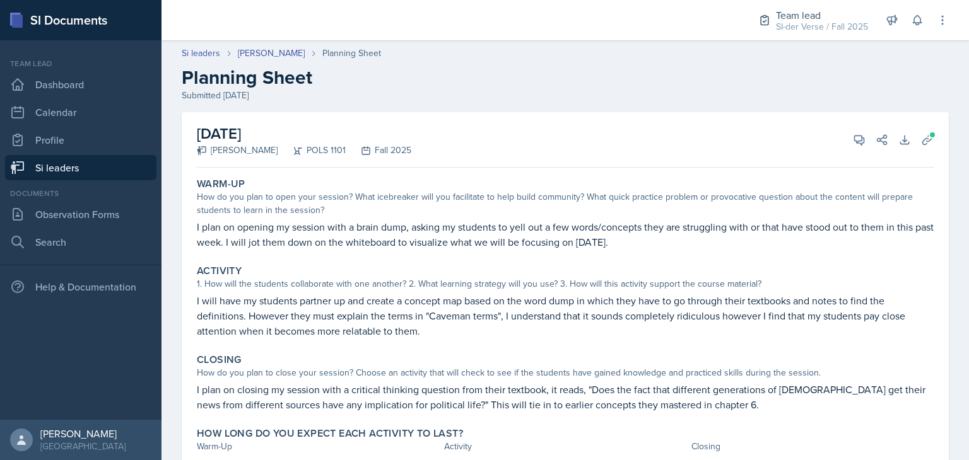
click at [515, 135] on div "[DATE] [PERSON_NAME] POLS 1101 Fall 2025 View Comments Comments Send Share Down…" at bounding box center [565, 140] width 737 height 56
click at [853, 144] on icon at bounding box center [859, 140] width 13 height 13
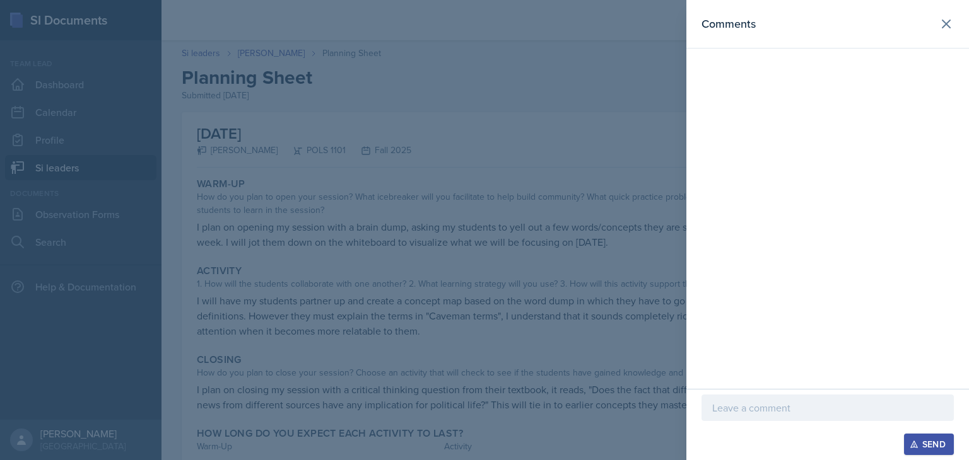
click at [752, 398] on div at bounding box center [827, 408] width 252 height 26
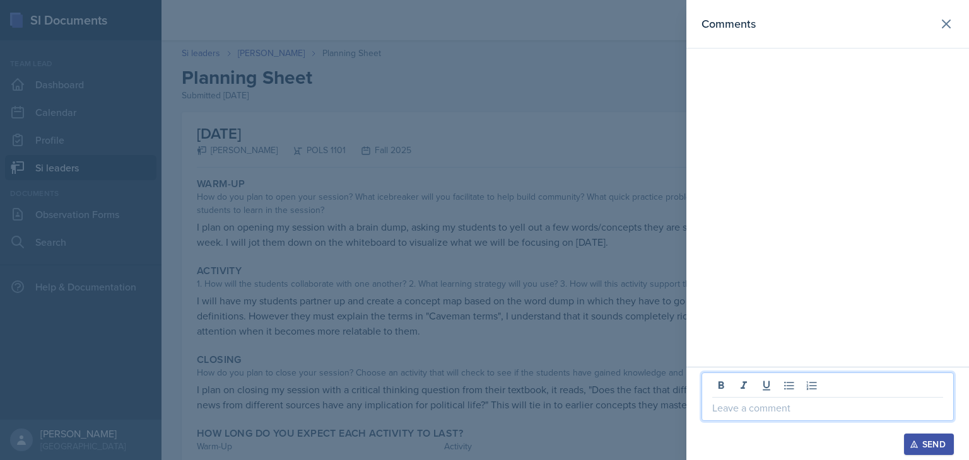
paste div
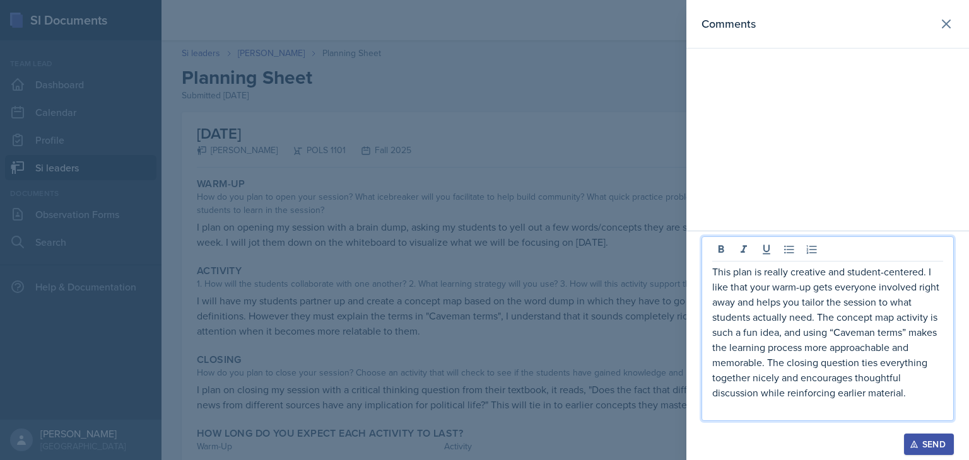
click at [713, 269] on p "This plan is really creative and student-centered. I like that your warm-up get…" at bounding box center [827, 332] width 231 height 136
click at [779, 413] on p at bounding box center [827, 408] width 231 height 15
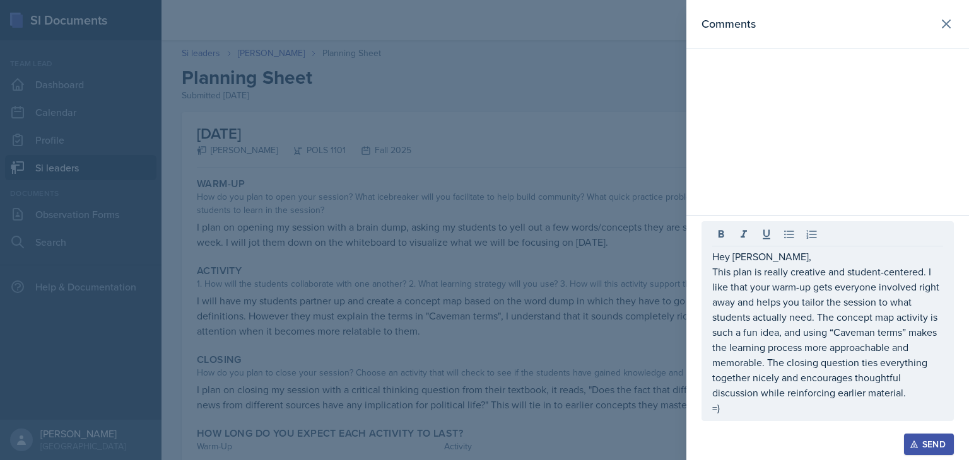
drag, startPoint x: 755, startPoint y: 416, endPoint x: 706, endPoint y: 331, distance: 98.0
click at [706, 331] on div "Hey [PERSON_NAME], This plan is really creative and student-centered. I like th…" at bounding box center [827, 321] width 252 height 200
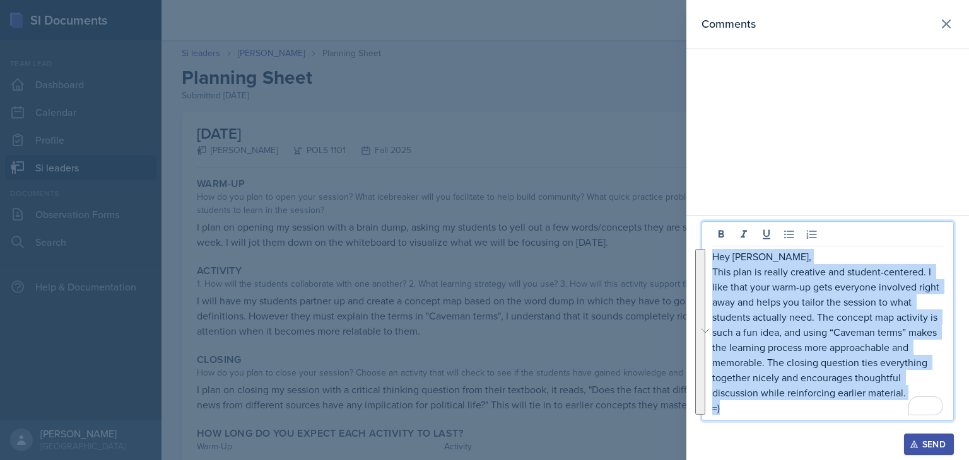
drag, startPoint x: 727, startPoint y: 407, endPoint x: 709, endPoint y: 258, distance: 150.0
click at [709, 258] on div "Hey [PERSON_NAME], This plan is really creative and student-centered. I like th…" at bounding box center [827, 321] width 252 height 200
copy div "Hey [PERSON_NAME], This plan is really creative and student-centered. I like th…"
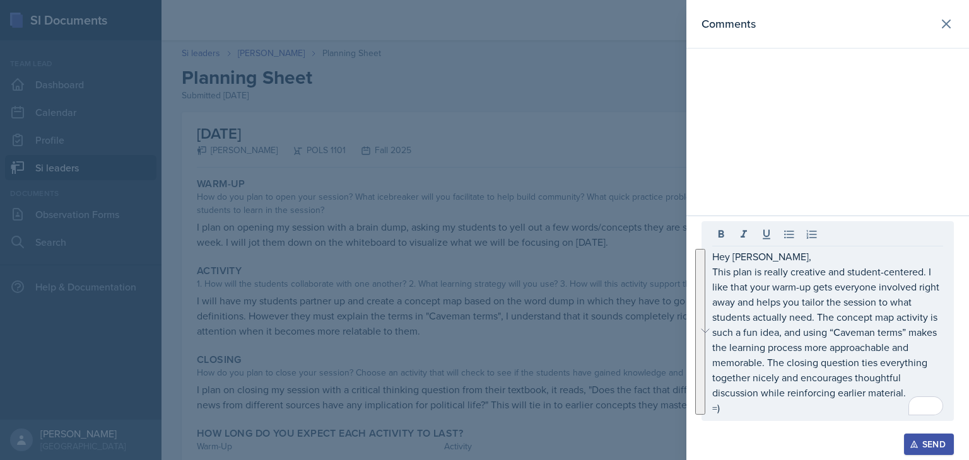
click at [811, 165] on div "Comments" at bounding box center [827, 108] width 283 height 216
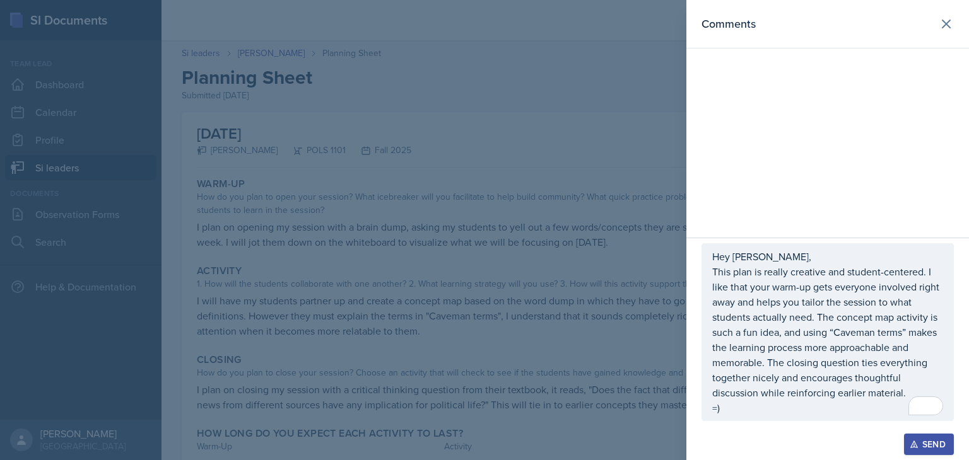
click at [918, 442] on icon "button" at bounding box center [914, 444] width 9 height 9
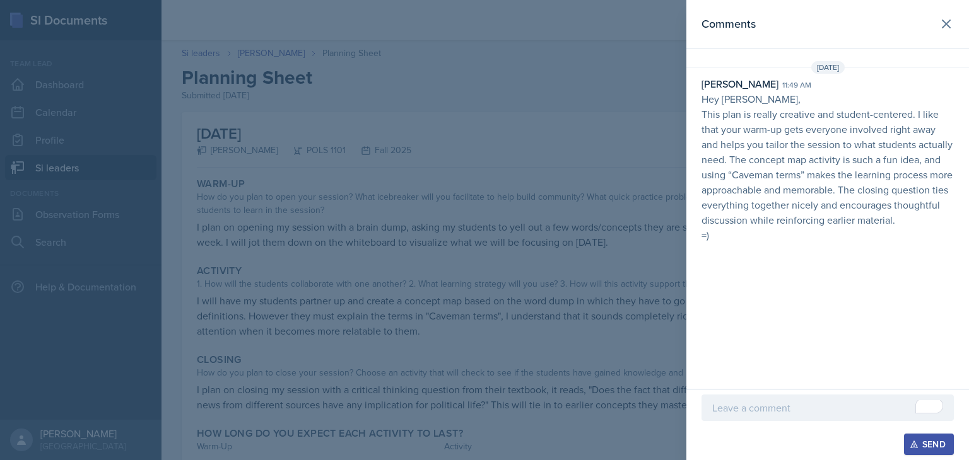
click at [391, 220] on div at bounding box center [484, 230] width 969 height 460
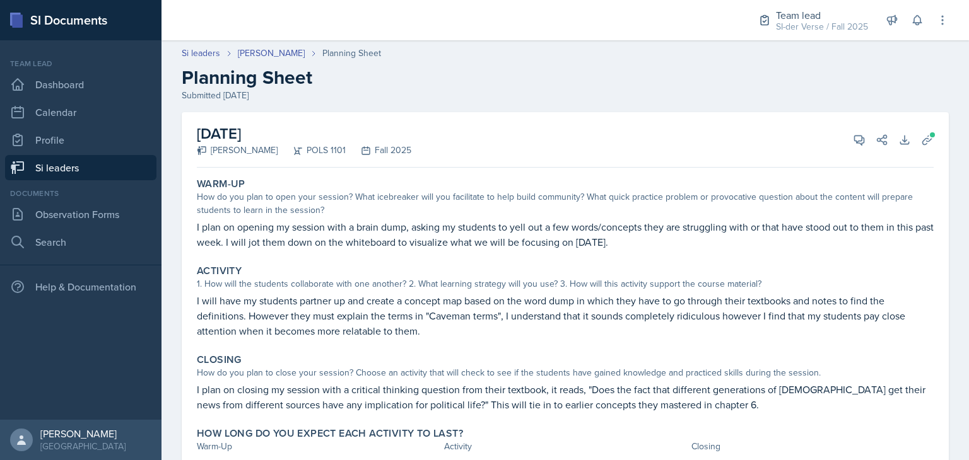
click at [124, 169] on link "Si leaders" at bounding box center [80, 167] width 151 height 25
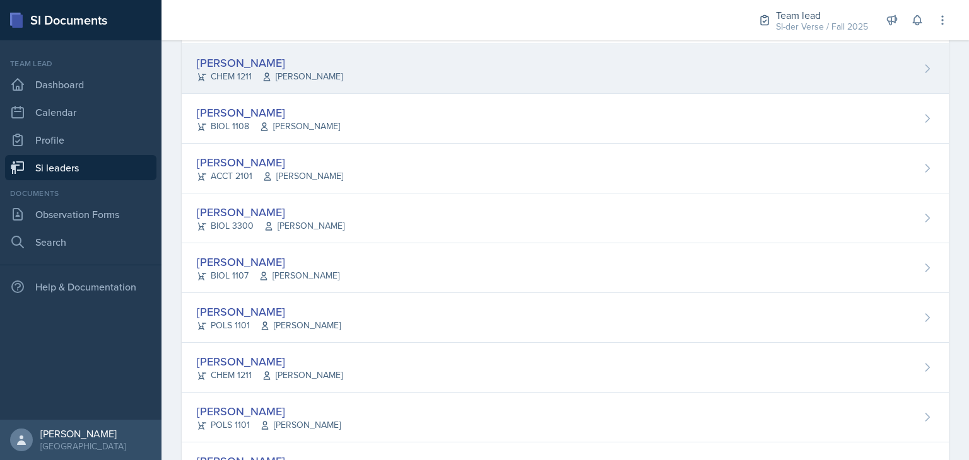
scroll to position [271, 0]
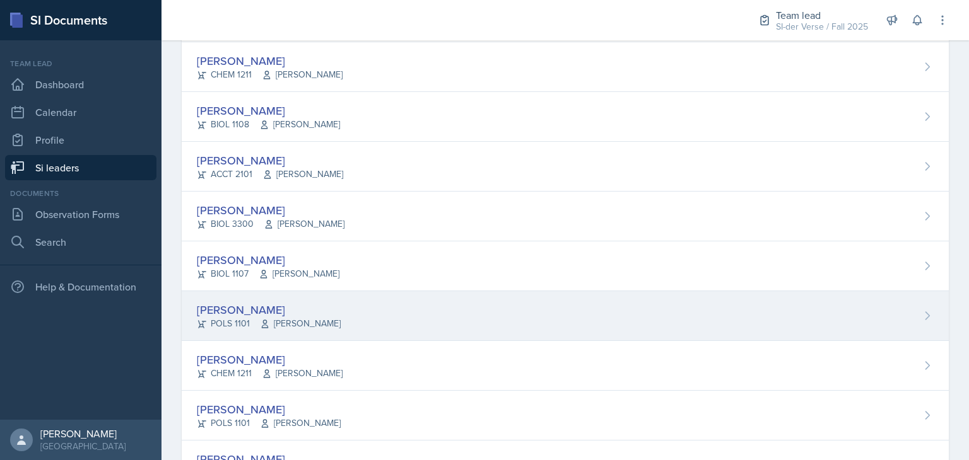
click at [258, 311] on div "[PERSON_NAME]" at bounding box center [269, 310] width 144 height 17
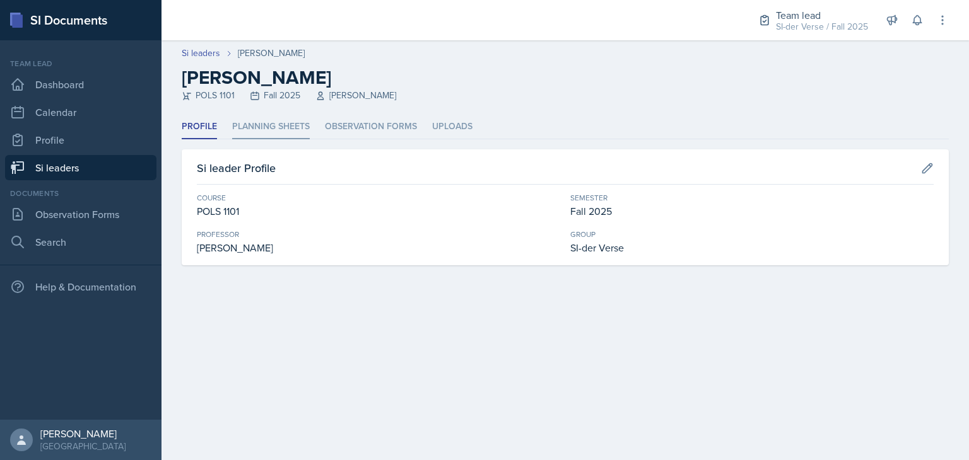
click at [285, 126] on li "Planning Sheets" at bounding box center [271, 127] width 78 height 25
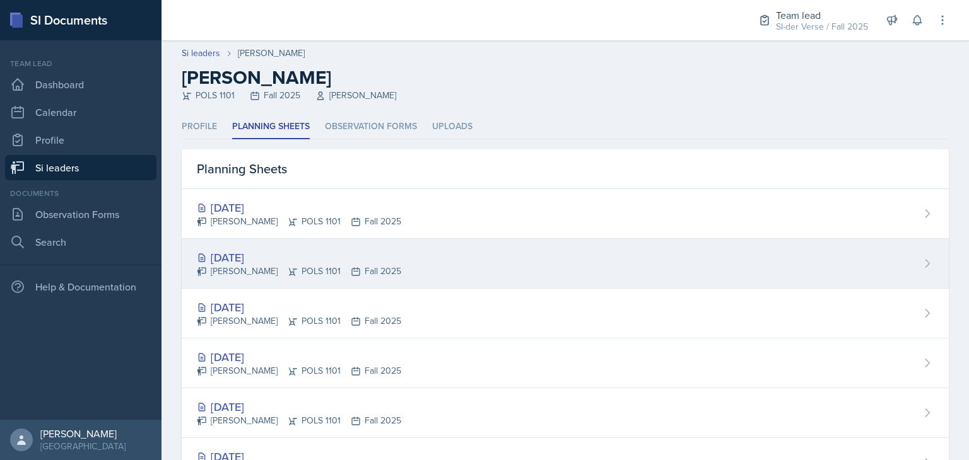
click at [287, 249] on div "[DATE]" at bounding box center [299, 257] width 204 height 17
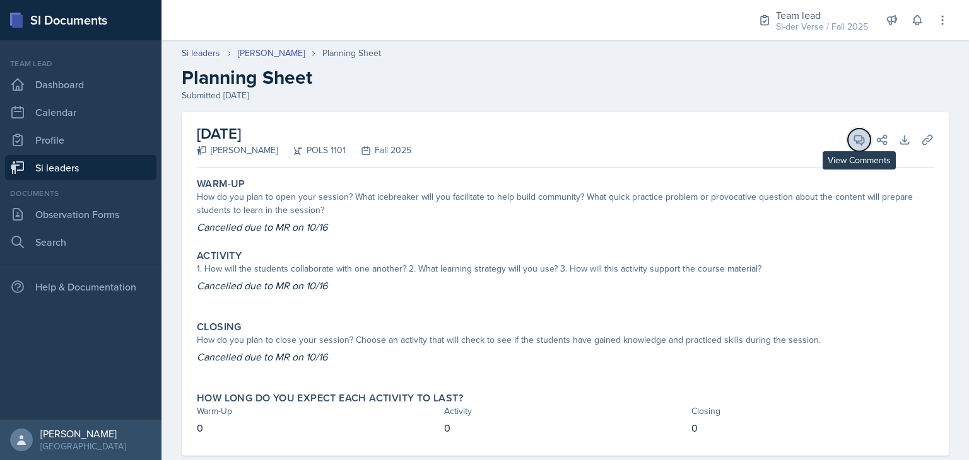
click at [853, 134] on icon at bounding box center [859, 140] width 13 height 13
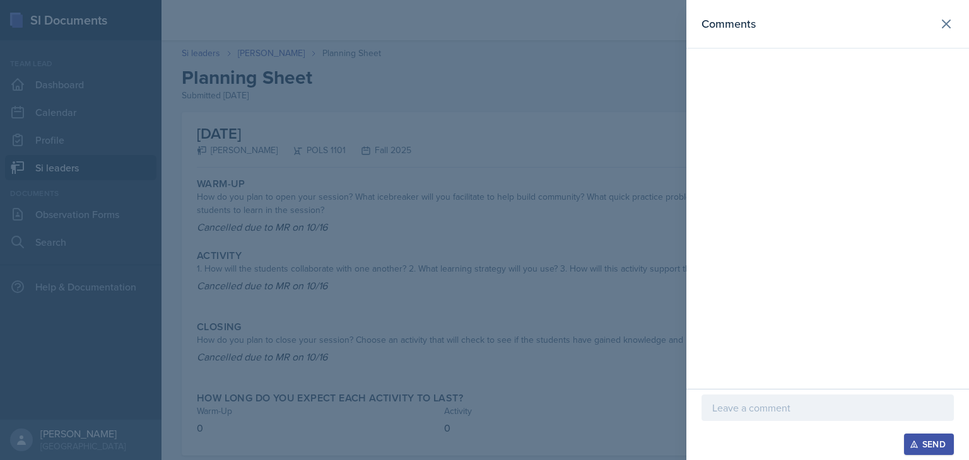
click at [753, 399] on div at bounding box center [827, 408] width 252 height 26
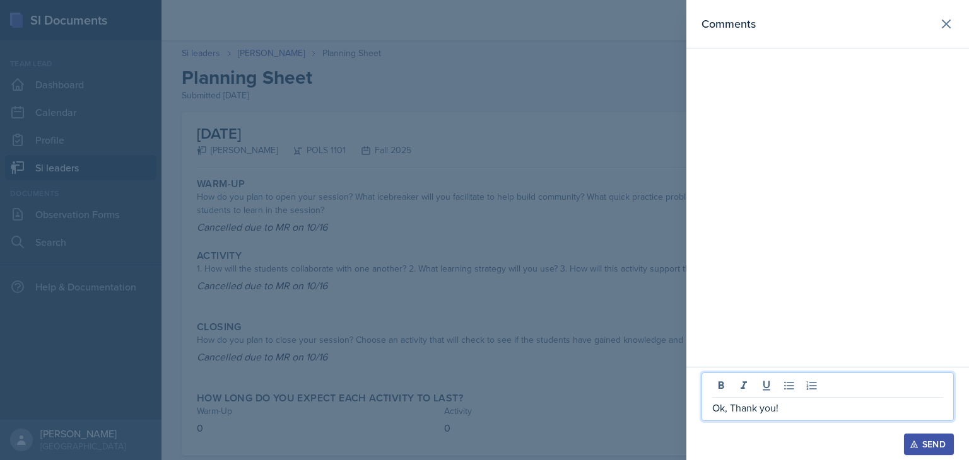
click at [790, 411] on p "Ok, Thank you!" at bounding box center [827, 408] width 231 height 15
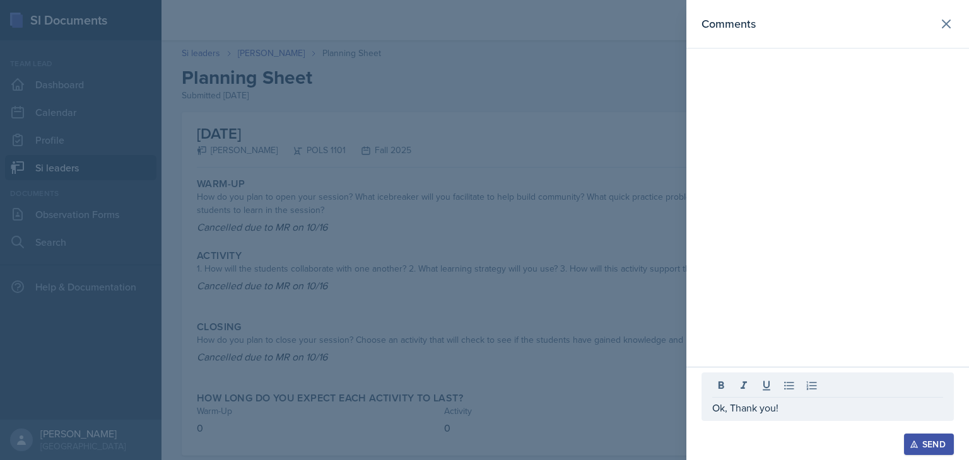
click at [908, 444] on button "Send" at bounding box center [929, 444] width 50 height 21
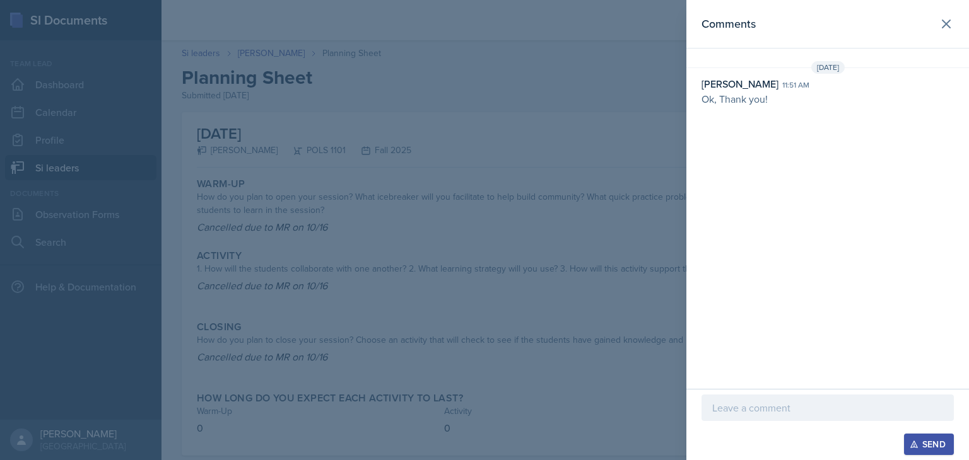
click at [541, 179] on div at bounding box center [484, 230] width 969 height 460
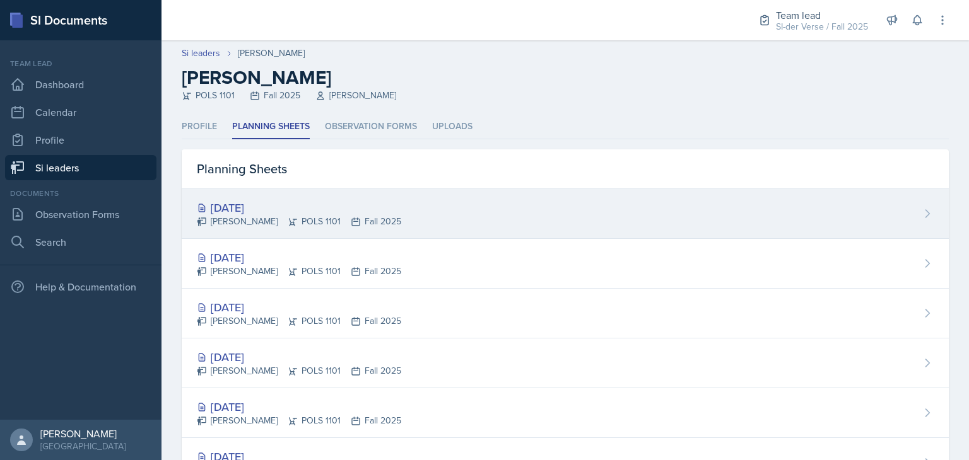
click at [288, 209] on div "[DATE]" at bounding box center [299, 207] width 204 height 17
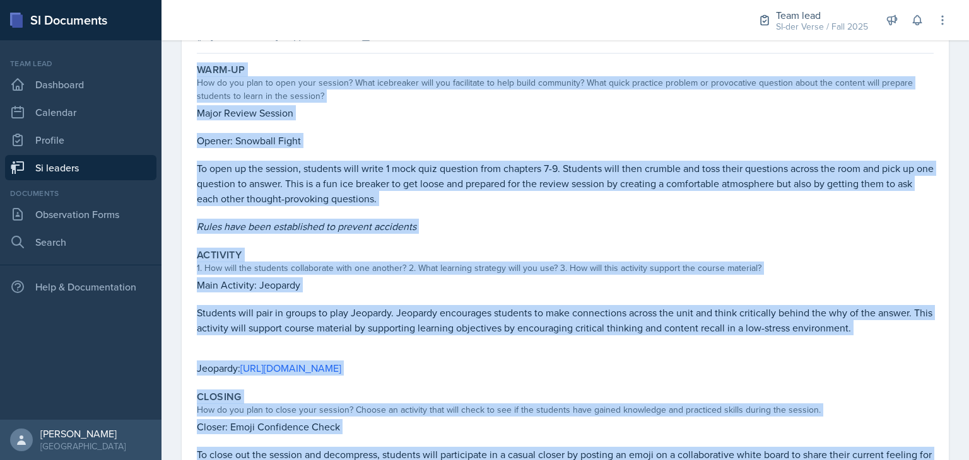
scroll to position [240, 0]
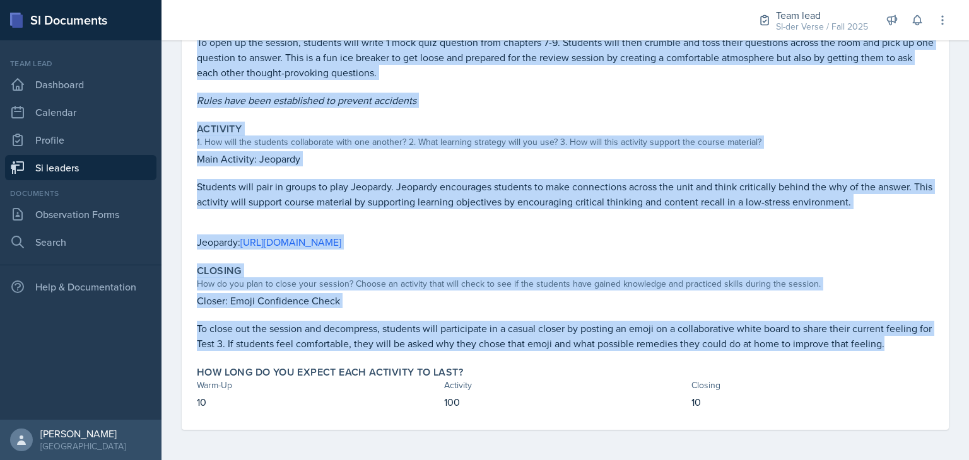
drag, startPoint x: 198, startPoint y: 182, endPoint x: 913, endPoint y: 352, distance: 735.2
click at [913, 352] on div "Warm-Up How do you plan to open your session? What icebreaker will you facilita…" at bounding box center [565, 182] width 737 height 498
copy div "Warm-Up How do you plan to open your session? What icebreaker will you facilita…"
click at [681, 305] on p "Closer: Emoji Confidence Check" at bounding box center [565, 300] width 737 height 15
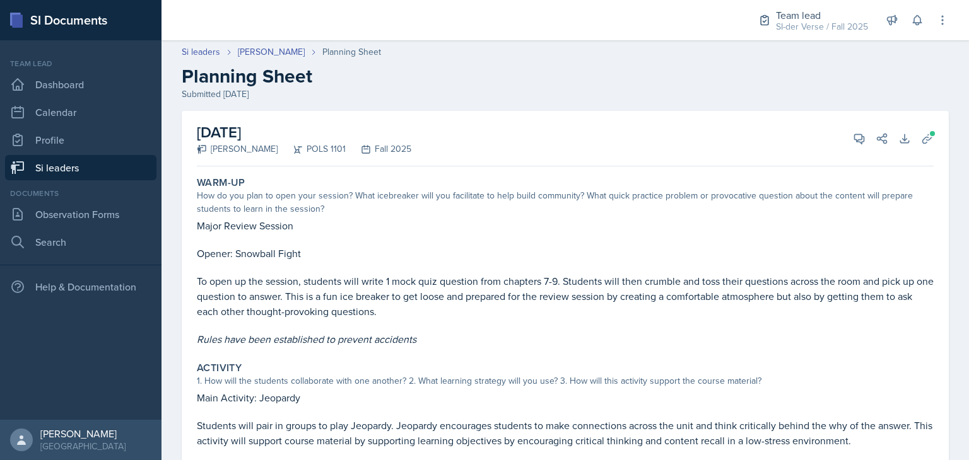
scroll to position [0, 0]
click at [853, 137] on icon at bounding box center [859, 140] width 13 height 13
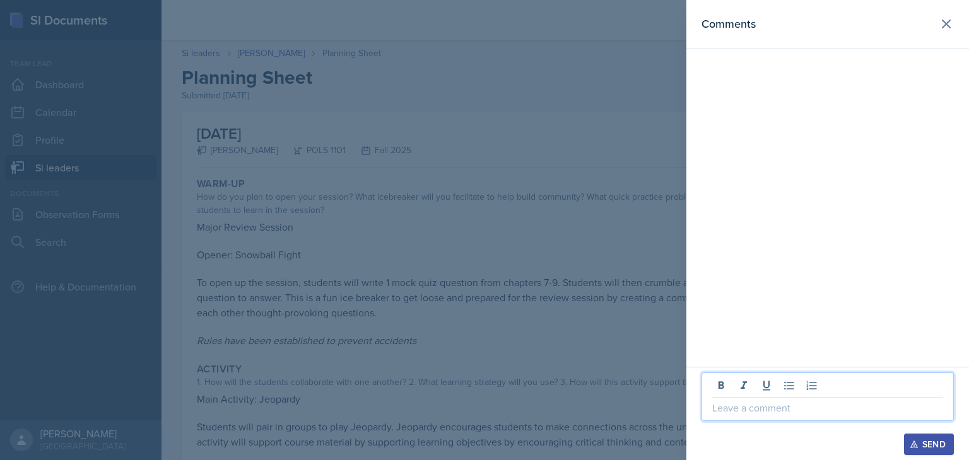
click at [812, 407] on p at bounding box center [827, 408] width 231 height 15
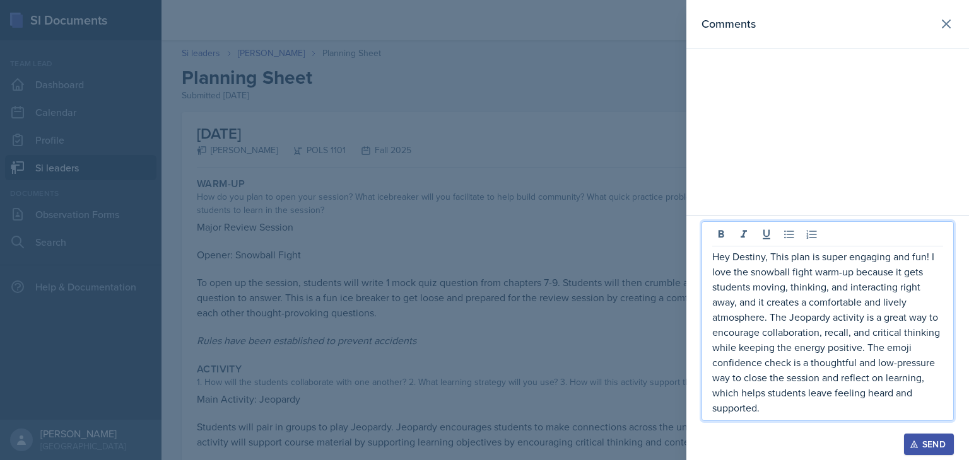
click at [771, 253] on p "Hey Destiny, This plan is super engaging and fun! I love the snowball fight war…" at bounding box center [827, 332] width 231 height 167
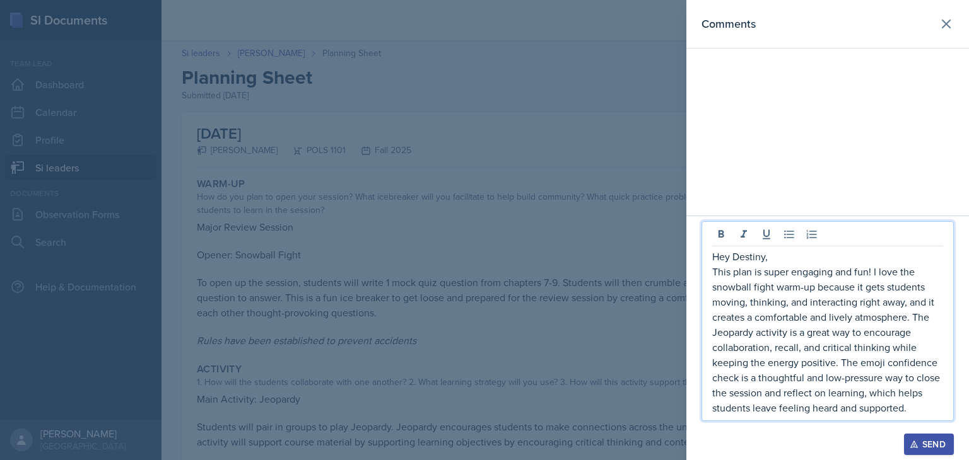
click at [915, 411] on p "This plan is super engaging and fun! I love the snowball fight warm-up because …" at bounding box center [827, 339] width 231 height 151
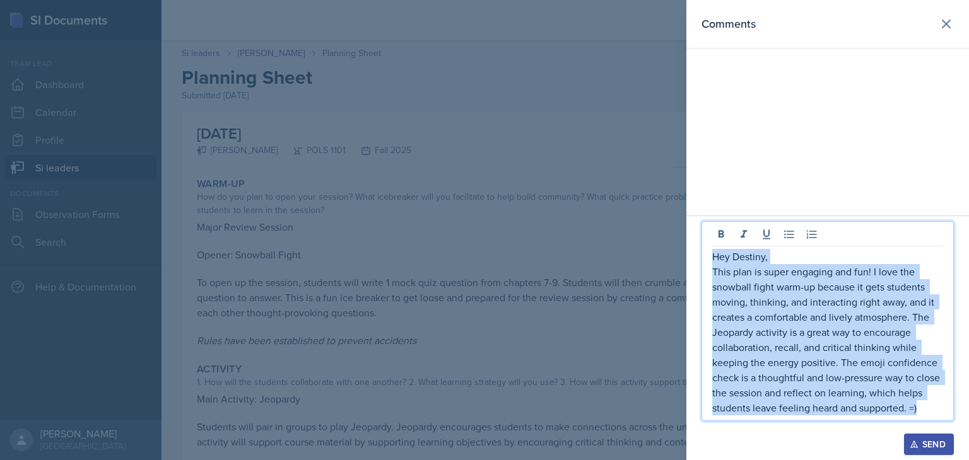
drag, startPoint x: 926, startPoint y: 412, endPoint x: 700, endPoint y: 247, distance: 280.0
click at [700, 247] on div "Hey Destiny, This plan is super engaging and fun! I love the snowball fight war…" at bounding box center [827, 338] width 283 height 245
copy div "Hey Destiny, This plan is super engaging and fun! I love the snowball fight war…"
click at [877, 263] on p "Hey Destiny," at bounding box center [827, 256] width 231 height 15
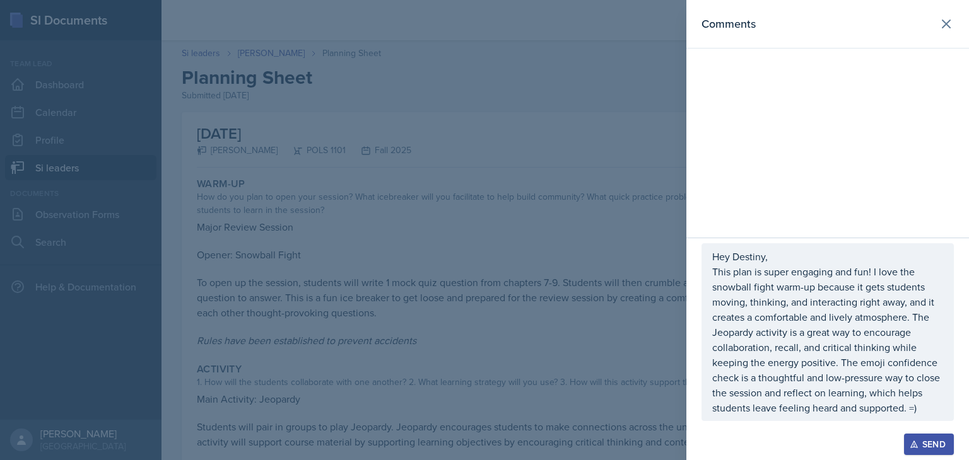
click at [922, 450] on div "Send" at bounding box center [928, 445] width 33 height 10
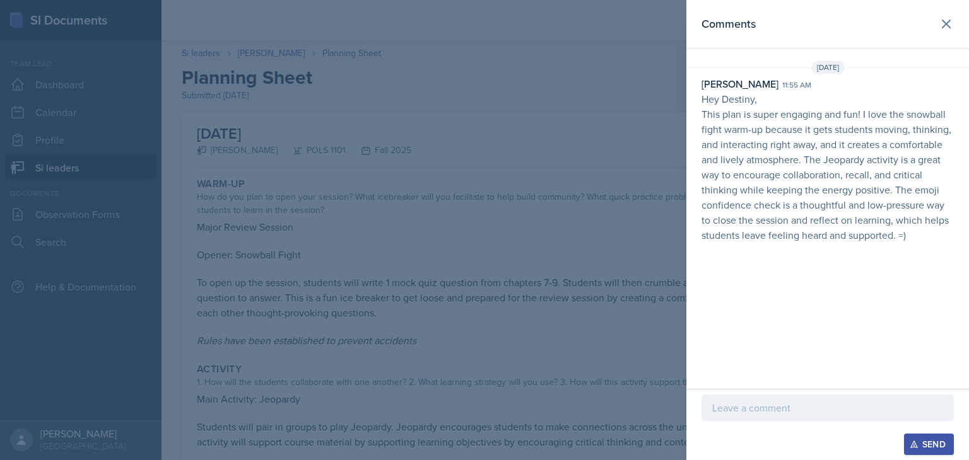
click at [553, 312] on div at bounding box center [484, 230] width 969 height 460
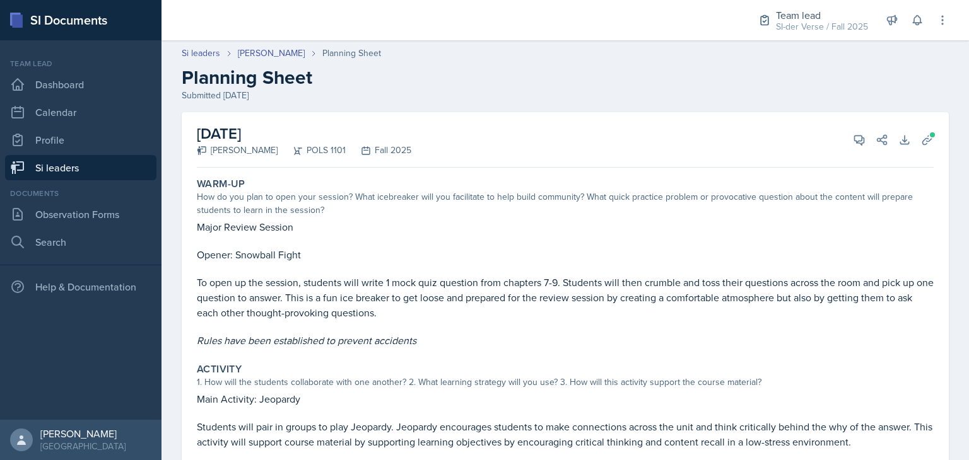
click at [101, 179] on link "Si leaders" at bounding box center [80, 167] width 151 height 25
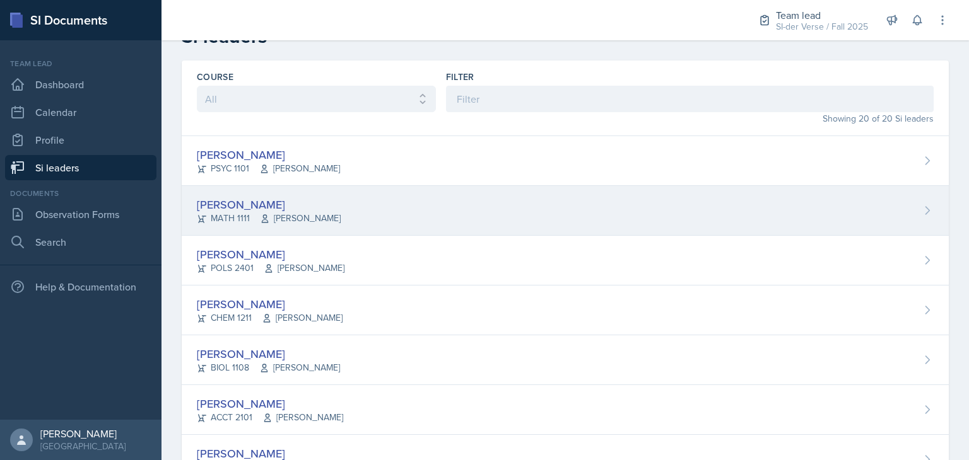
scroll to position [30, 0]
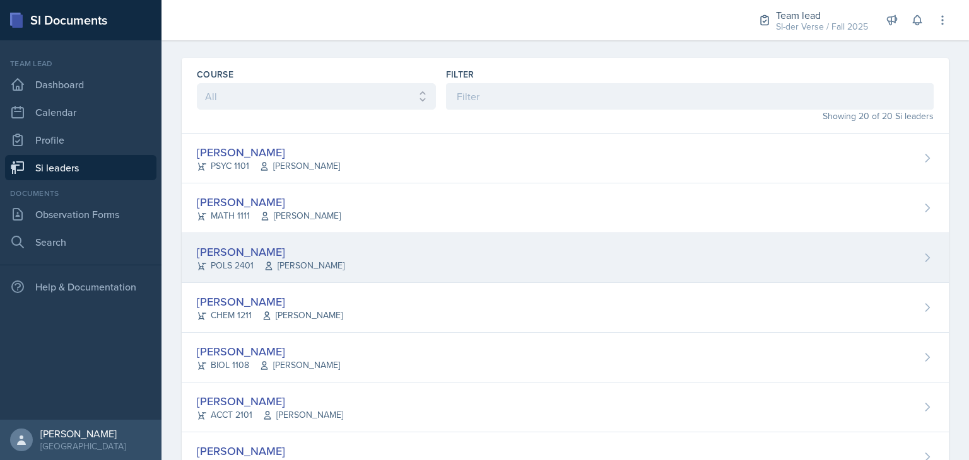
click at [331, 271] on span "[PERSON_NAME]" at bounding box center [304, 265] width 81 height 13
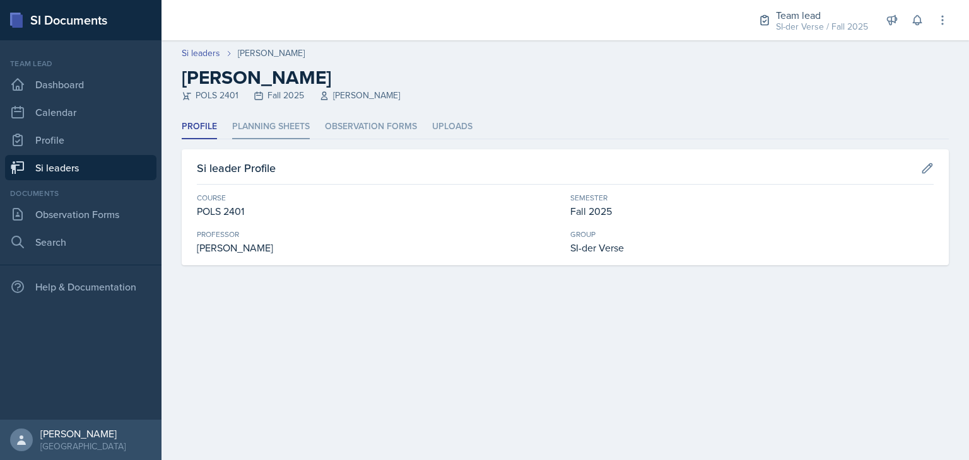
click at [293, 121] on li "Planning Sheets" at bounding box center [271, 127] width 78 height 25
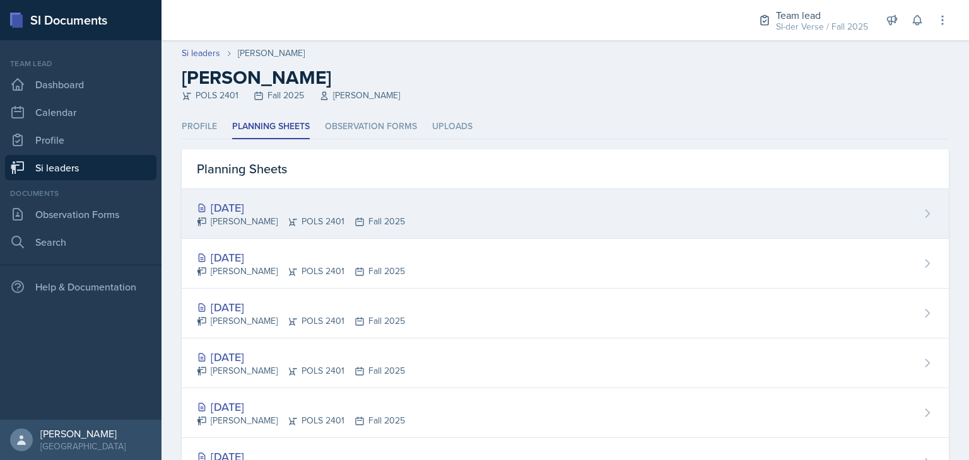
click at [285, 205] on div "[DATE]" at bounding box center [301, 207] width 208 height 17
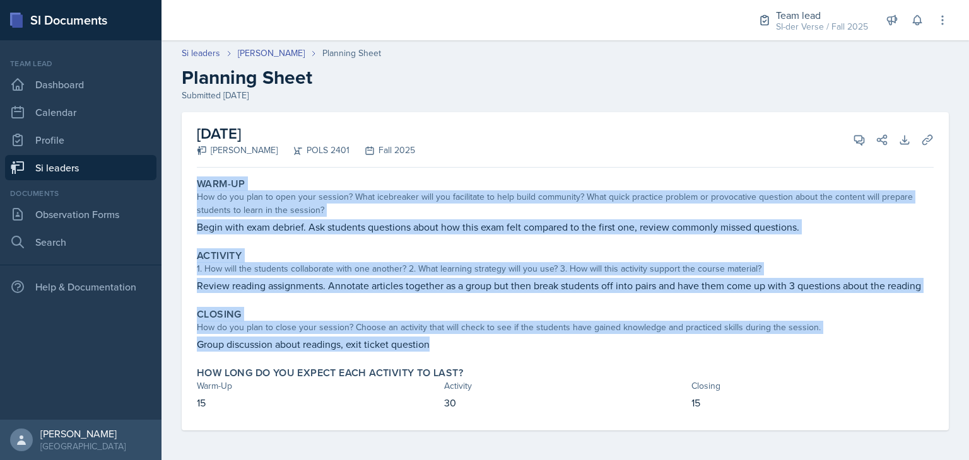
drag, startPoint x: 196, startPoint y: 179, endPoint x: 520, endPoint y: 337, distance: 360.3
click at [520, 337] on div "Warm-Up How do you plan to open your session? What icebreaker will you facilita…" at bounding box center [565, 302] width 737 height 258
click at [571, 242] on div "Warm-Up How do you plan to open your session? What icebreaker will you facilita…" at bounding box center [565, 302] width 737 height 258
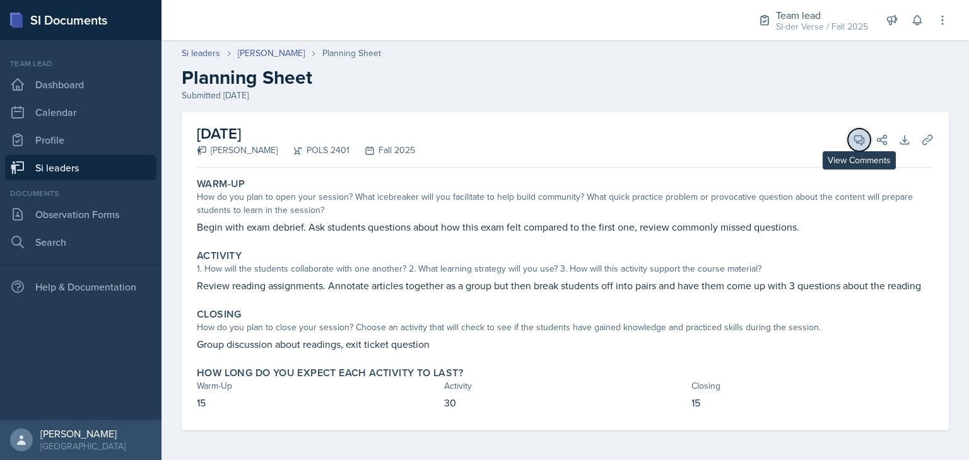
click at [852, 149] on button "View Comments" at bounding box center [859, 140] width 23 height 23
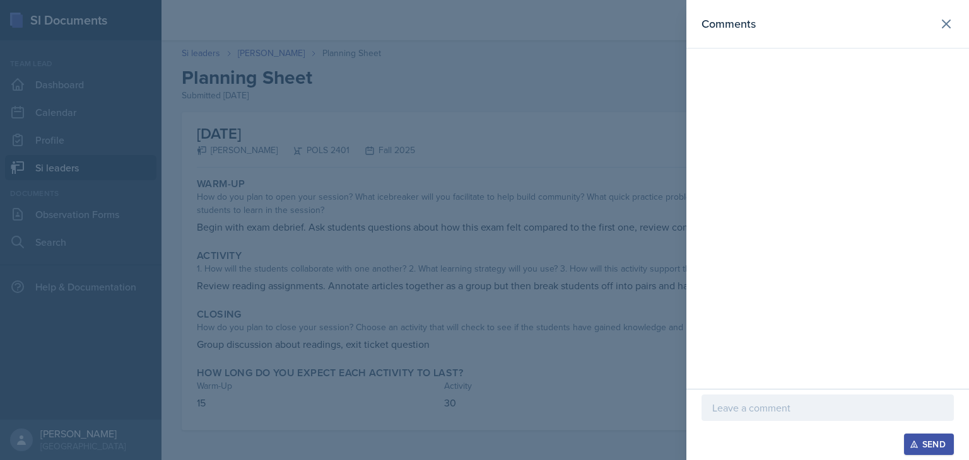
click at [734, 402] on p at bounding box center [827, 408] width 231 height 15
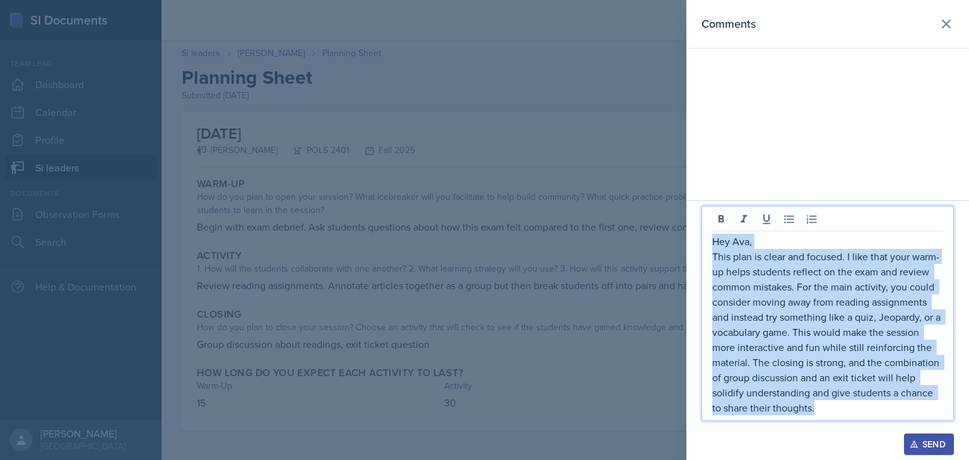
drag, startPoint x: 823, startPoint y: 407, endPoint x: 700, endPoint y: 243, distance: 205.0
click at [700, 243] on div "Hey Ava, This plan is clear and focused. I like that your warm-up helps student…" at bounding box center [827, 331] width 283 height 260
click at [838, 286] on p "This plan is clear and focused. I like that your warm-up helps students reflect…" at bounding box center [827, 332] width 231 height 167
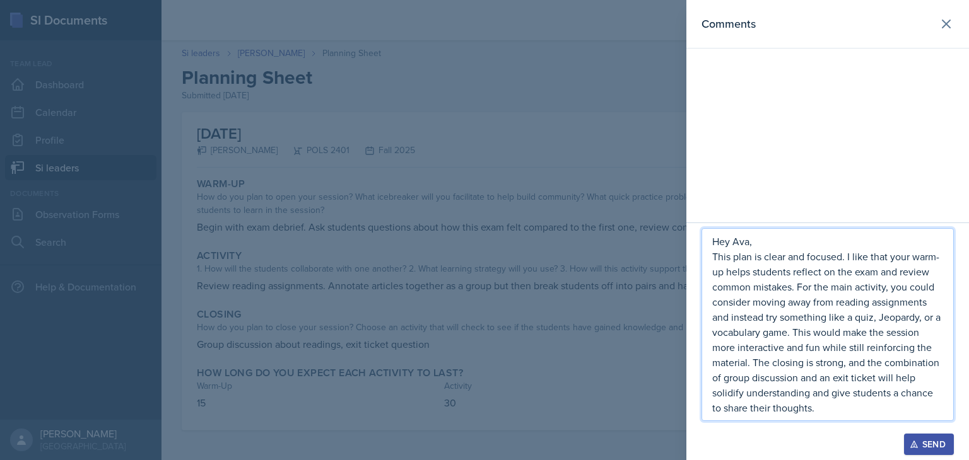
click at [933, 447] on div "Send" at bounding box center [928, 445] width 33 height 10
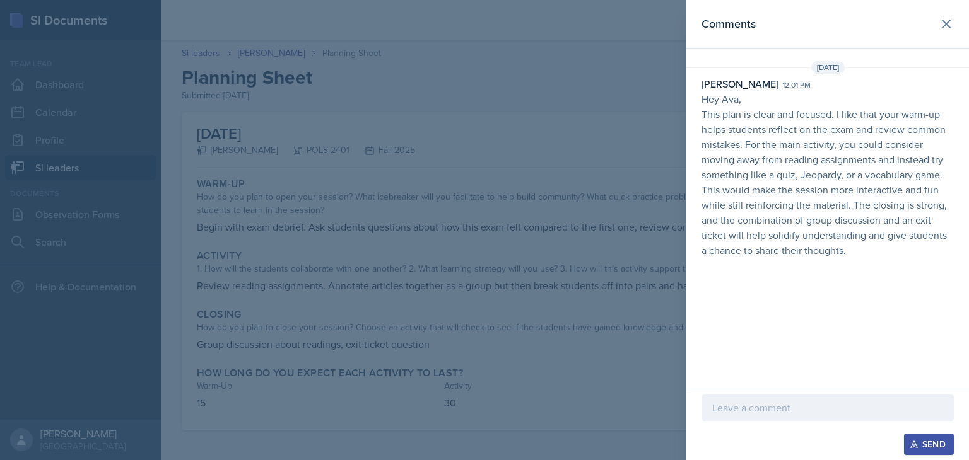
click at [717, 288] on div "Comments [DATE] [PERSON_NAME] 12:01 pm Hey [PERSON_NAME], This plan is clear an…" at bounding box center [827, 194] width 283 height 389
click at [944, 28] on icon at bounding box center [946, 23] width 15 height 15
